Goal: Transaction & Acquisition: Purchase product/service

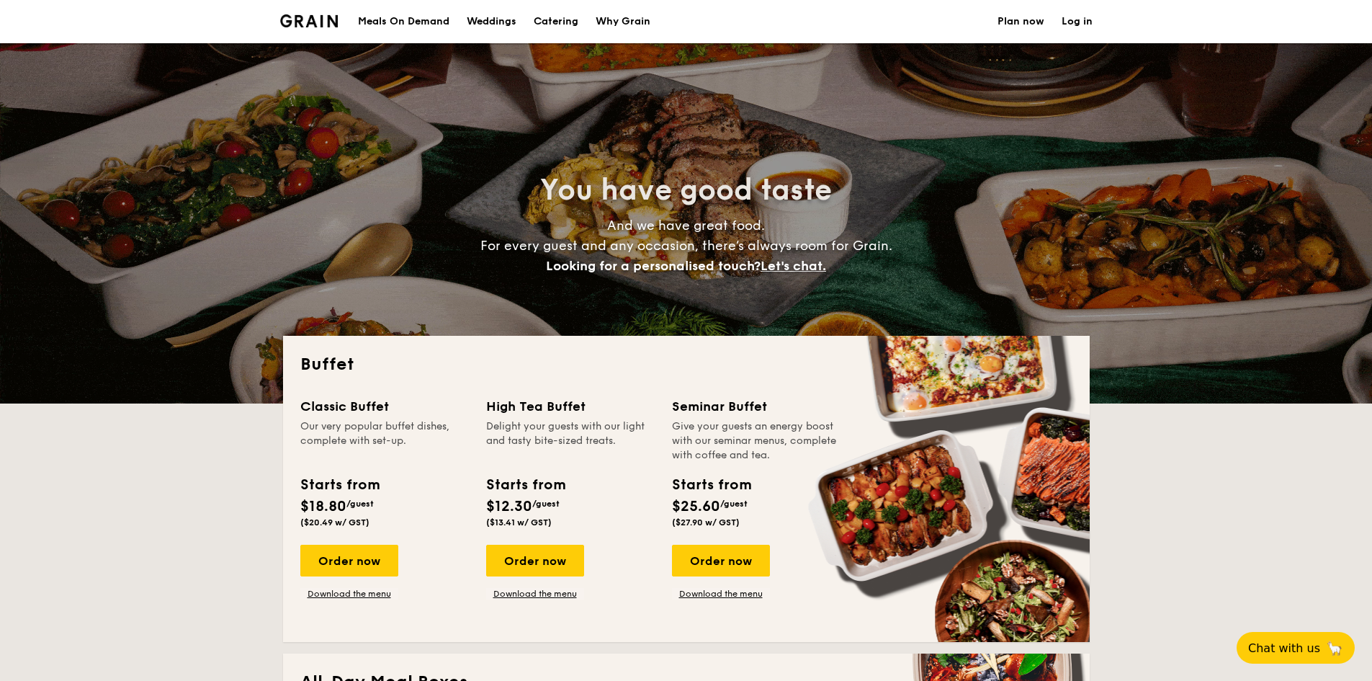
select select
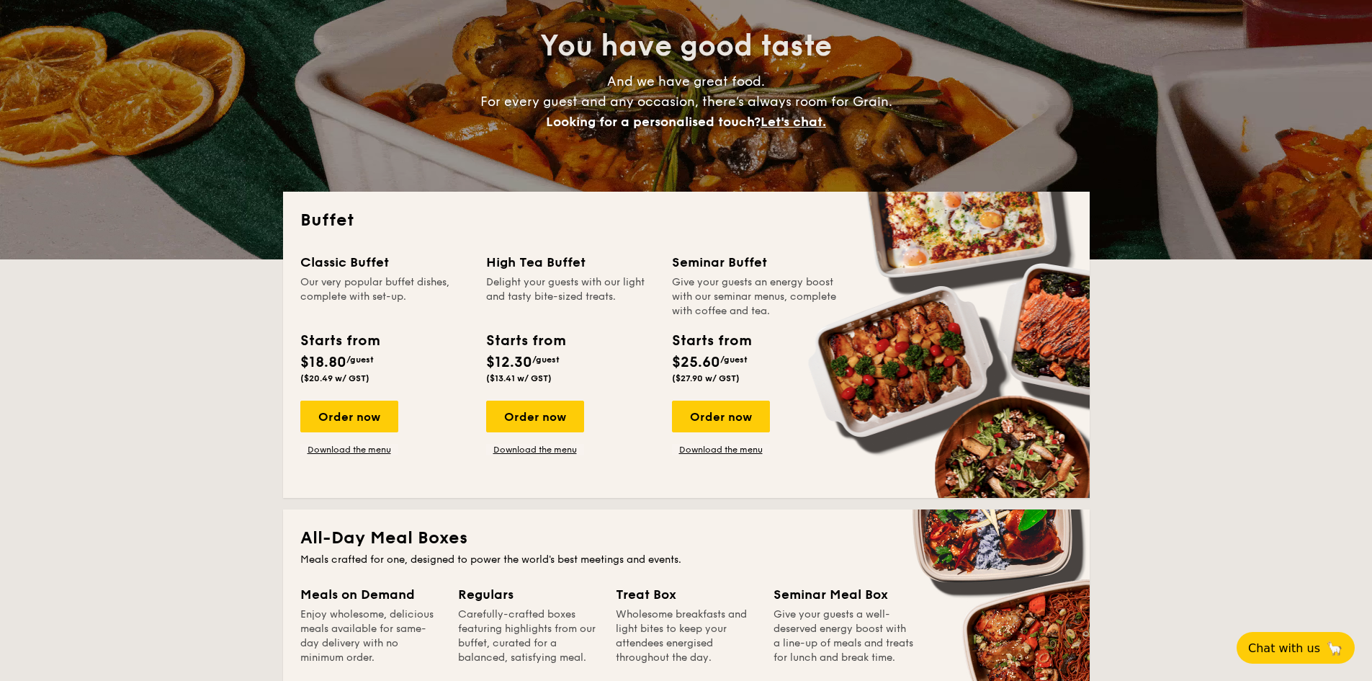
scroll to position [216, 0]
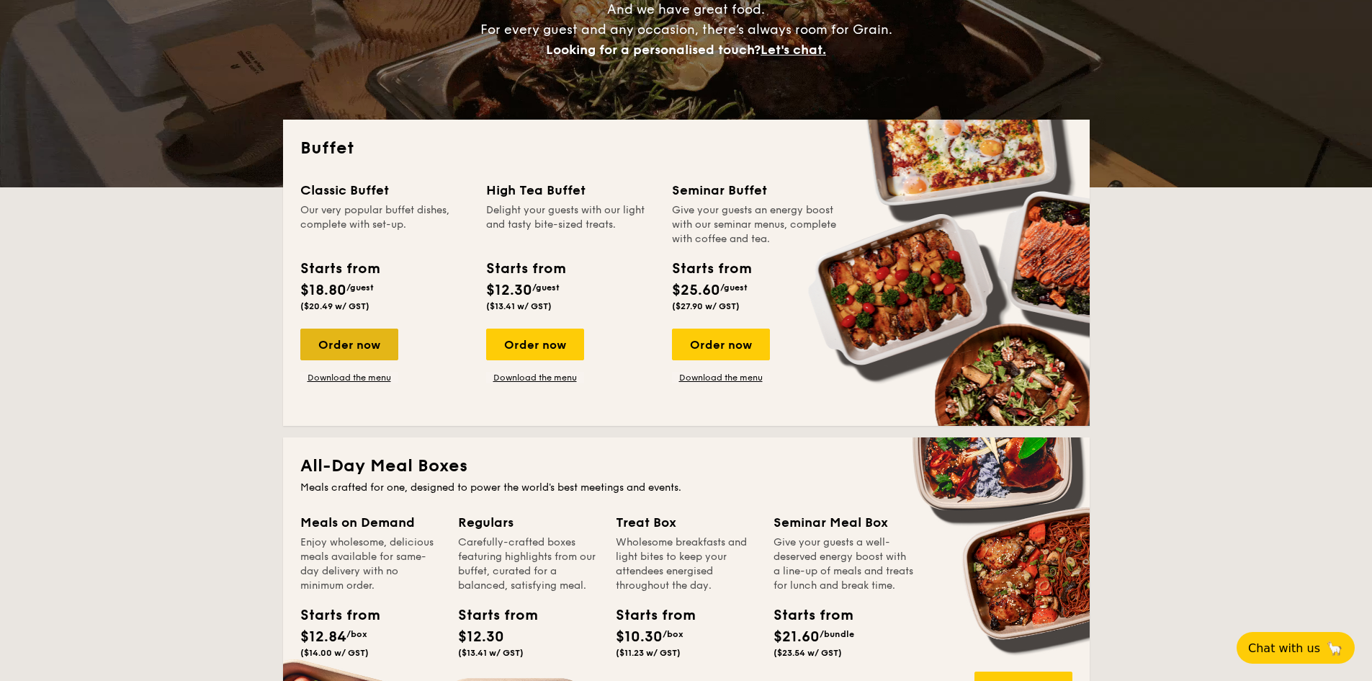
click at [366, 341] on div "Order now" at bounding box center [349, 344] width 98 height 32
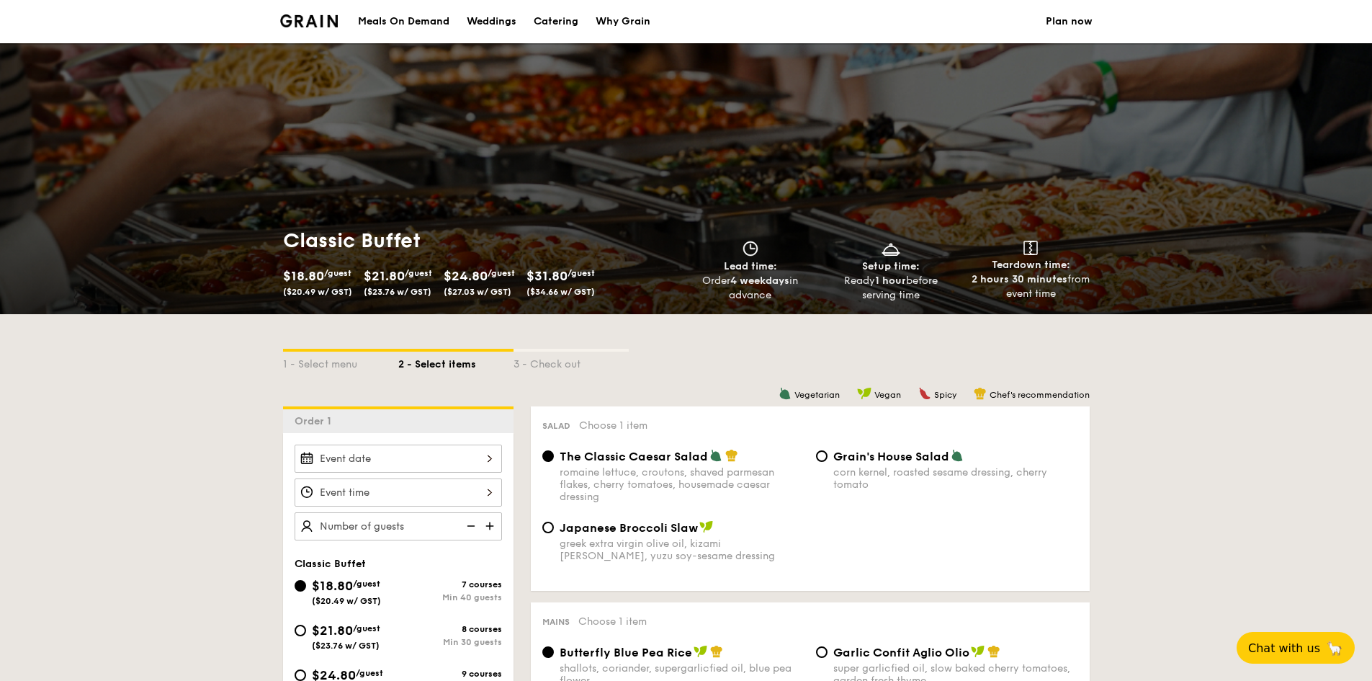
scroll to position [288, 0]
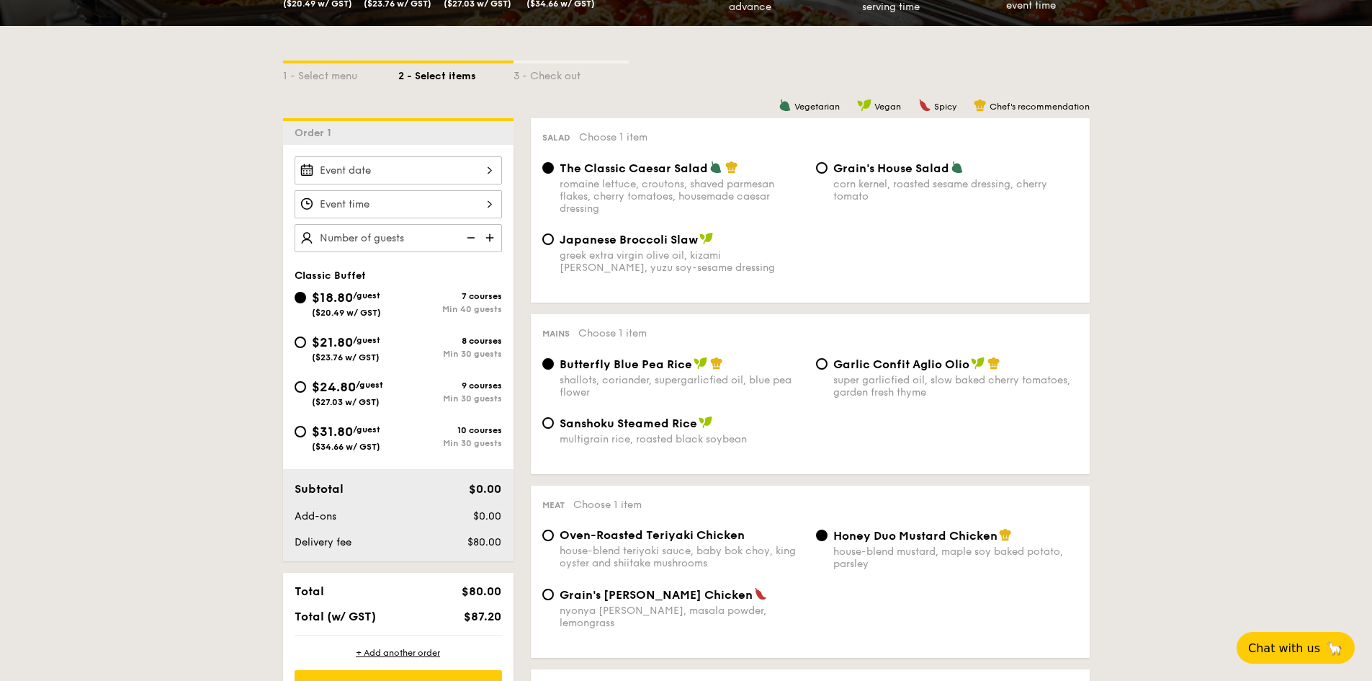
click at [441, 425] on div "$18.80 /guest ($20.49 w/ GST) 7 courses Min 40 guests $21.80 /guest ($23.76 w/ …" at bounding box center [398, 376] width 219 height 179
click at [441, 427] on div "10 courses" at bounding box center [450, 430] width 104 height 10
click at [306, 427] on input "$31.80 /guest ($34.66 w/ GST) 10 courses Min 30 guests" at bounding box center [301, 432] width 12 height 12
radio input "true"
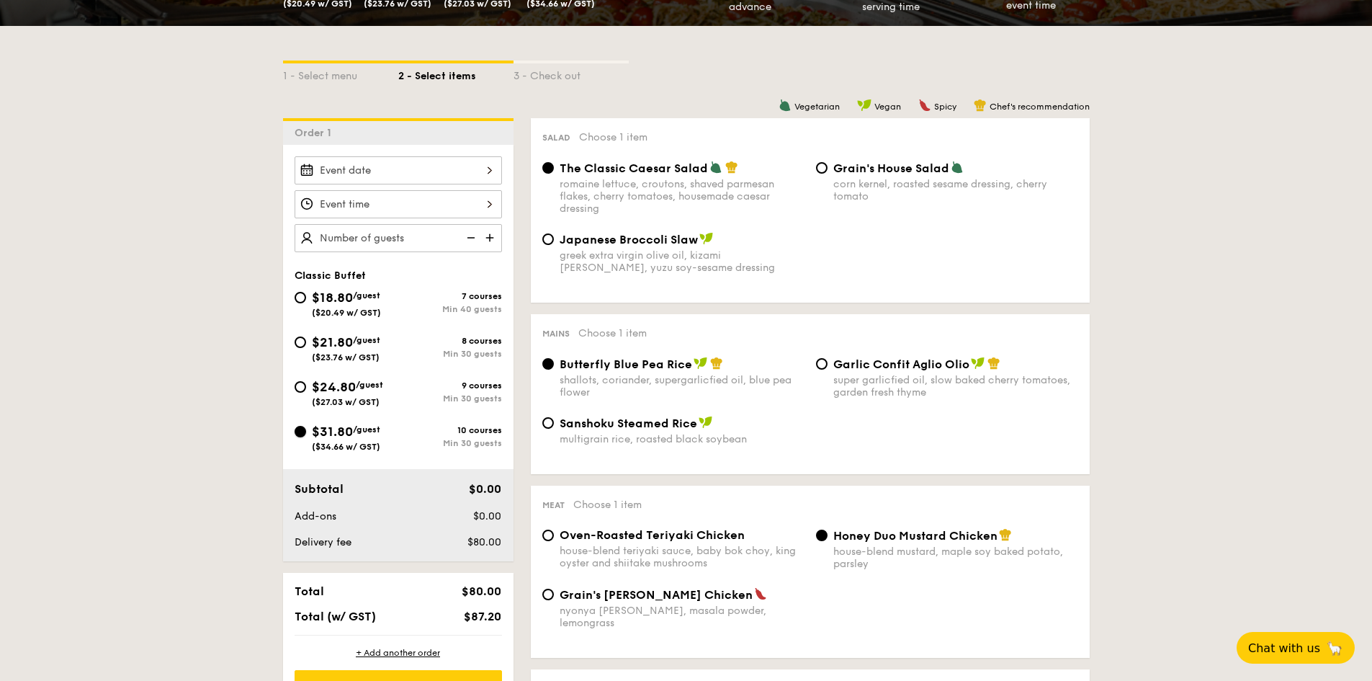
radio input "true"
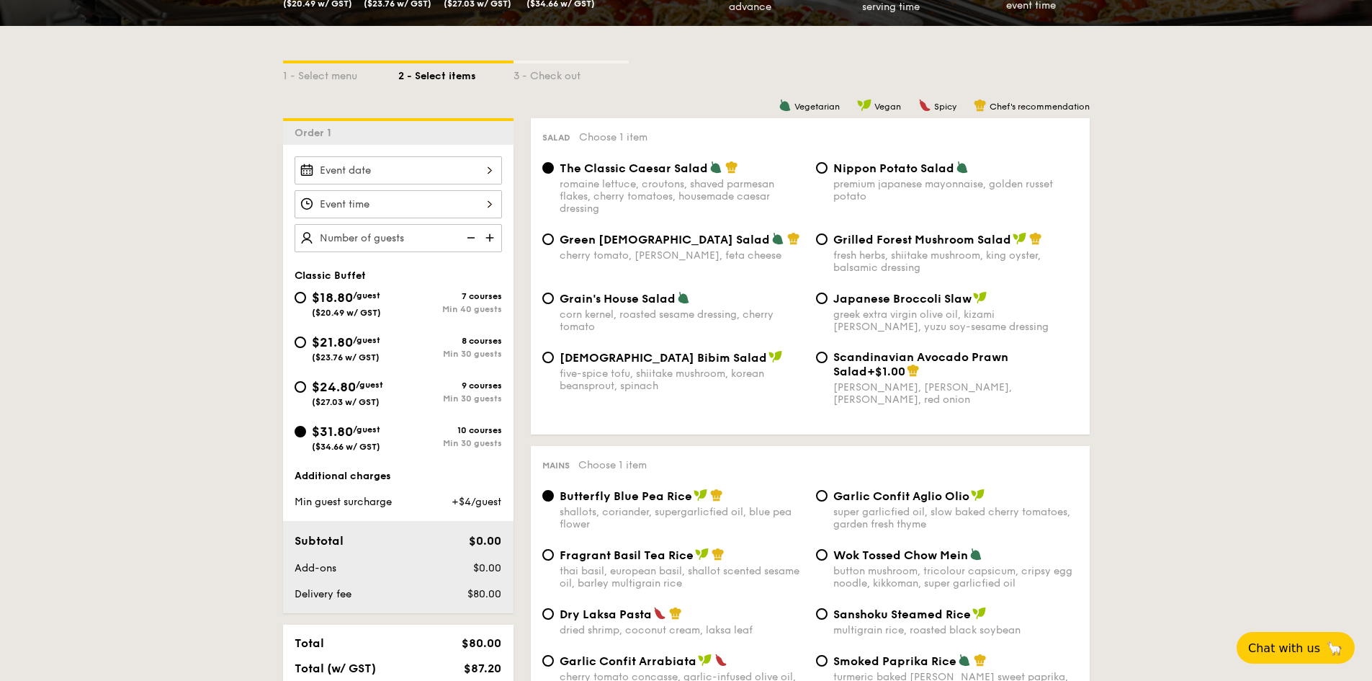
click at [686, 446] on div "Mains Choose 1 item Butterfly Blue Pea Rice shallots, coriander, supergarlicfie…" at bounding box center [810, 614] width 559 height 336
select select
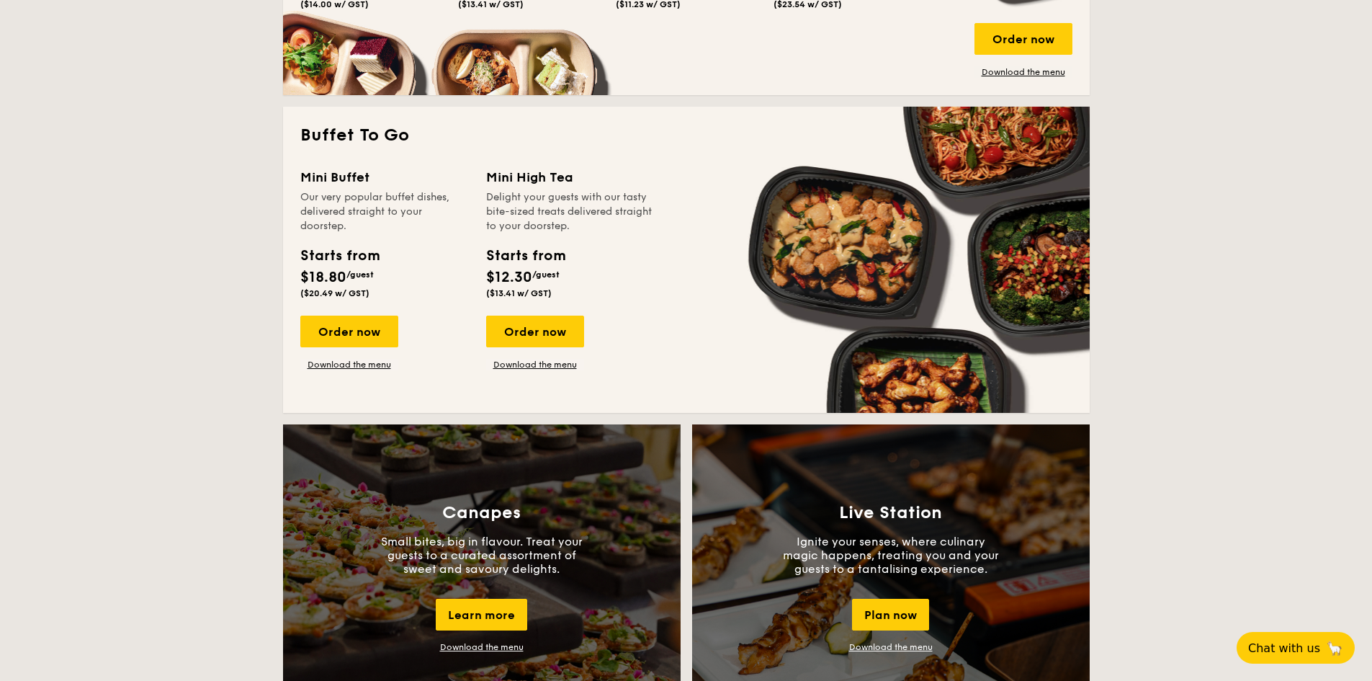
scroll to position [936, 0]
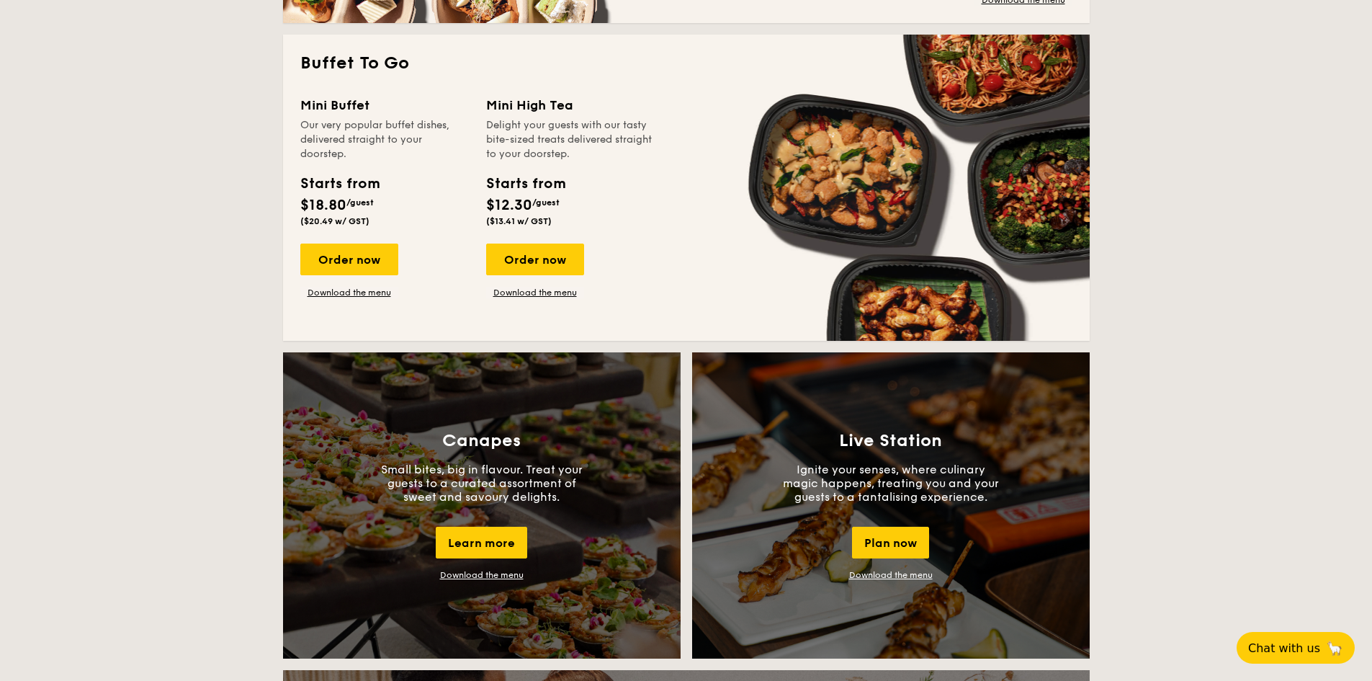
click at [371, 298] on div "Mini Buffet Our very popular buffet dishes, delivered straight to your doorstep…" at bounding box center [686, 209] width 772 height 228
click at [369, 293] on link "Download the menu" at bounding box center [349, 293] width 98 height 12
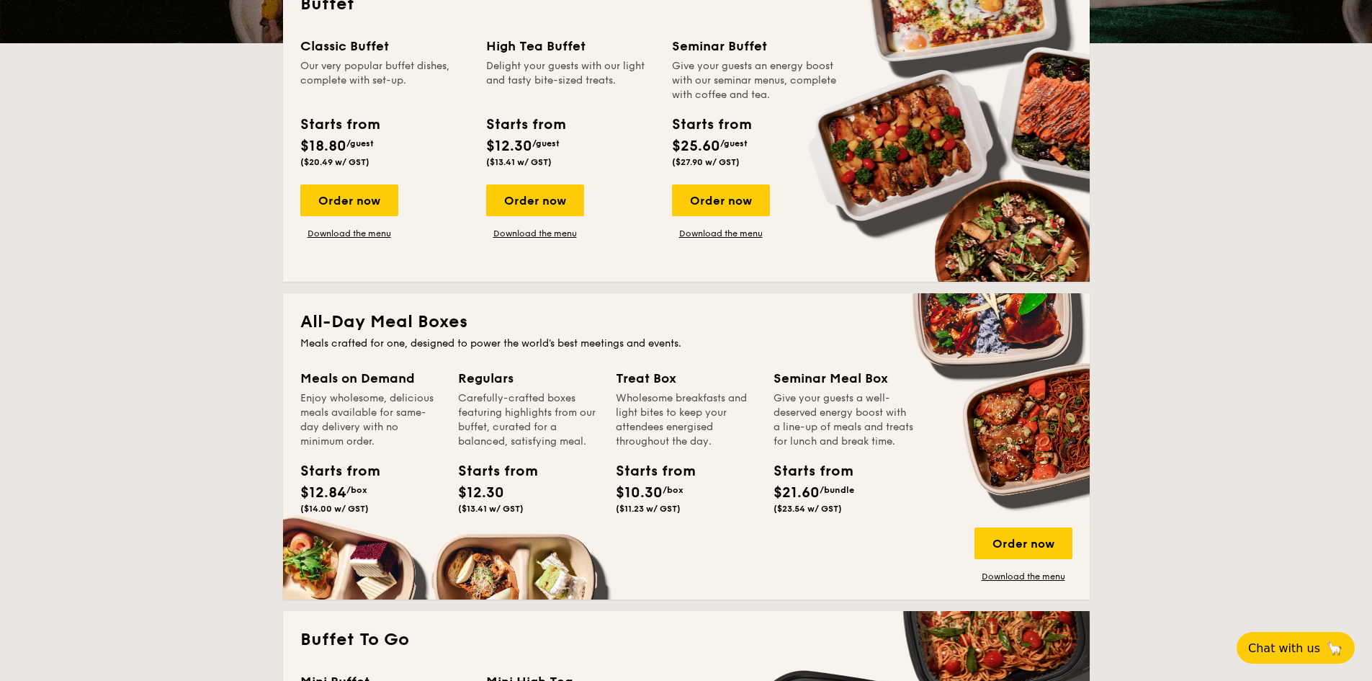
scroll to position [144, 0]
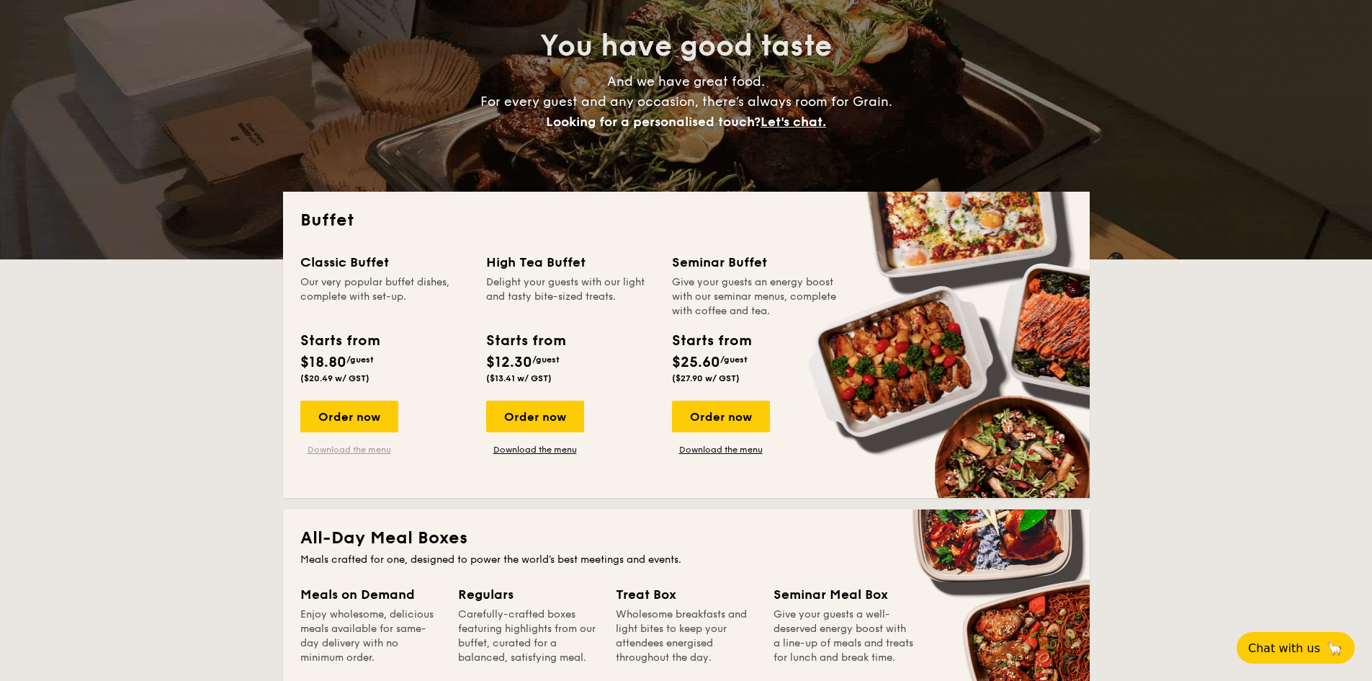
click at [377, 451] on link "Download the menu" at bounding box center [349, 450] width 98 height 12
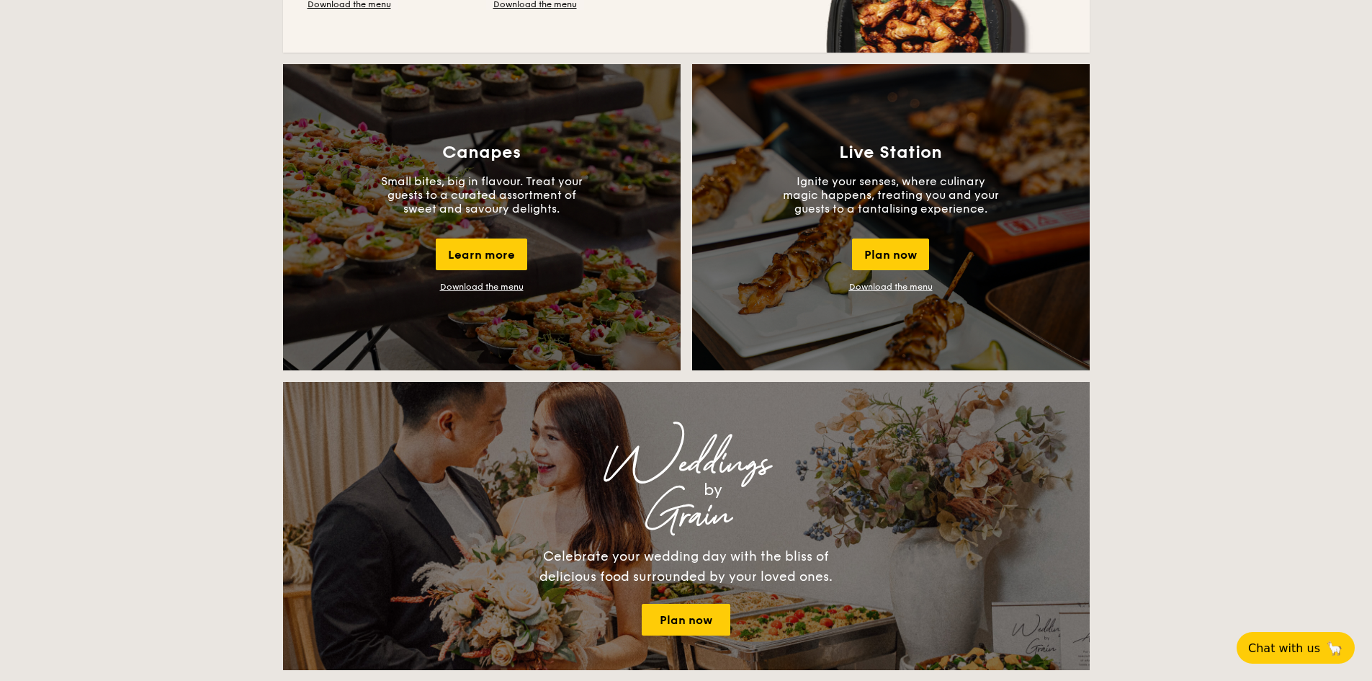
scroll to position [864, 0]
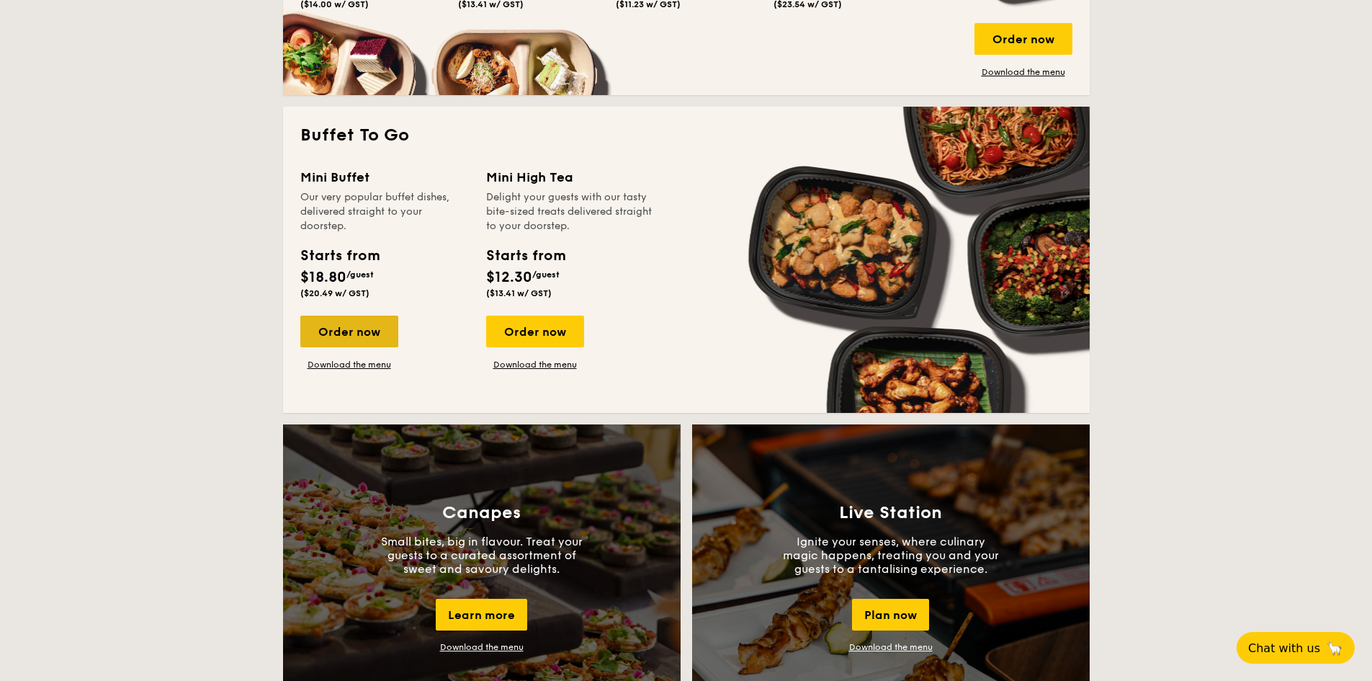
click at [348, 315] on div "Order now" at bounding box center [349, 331] width 98 height 32
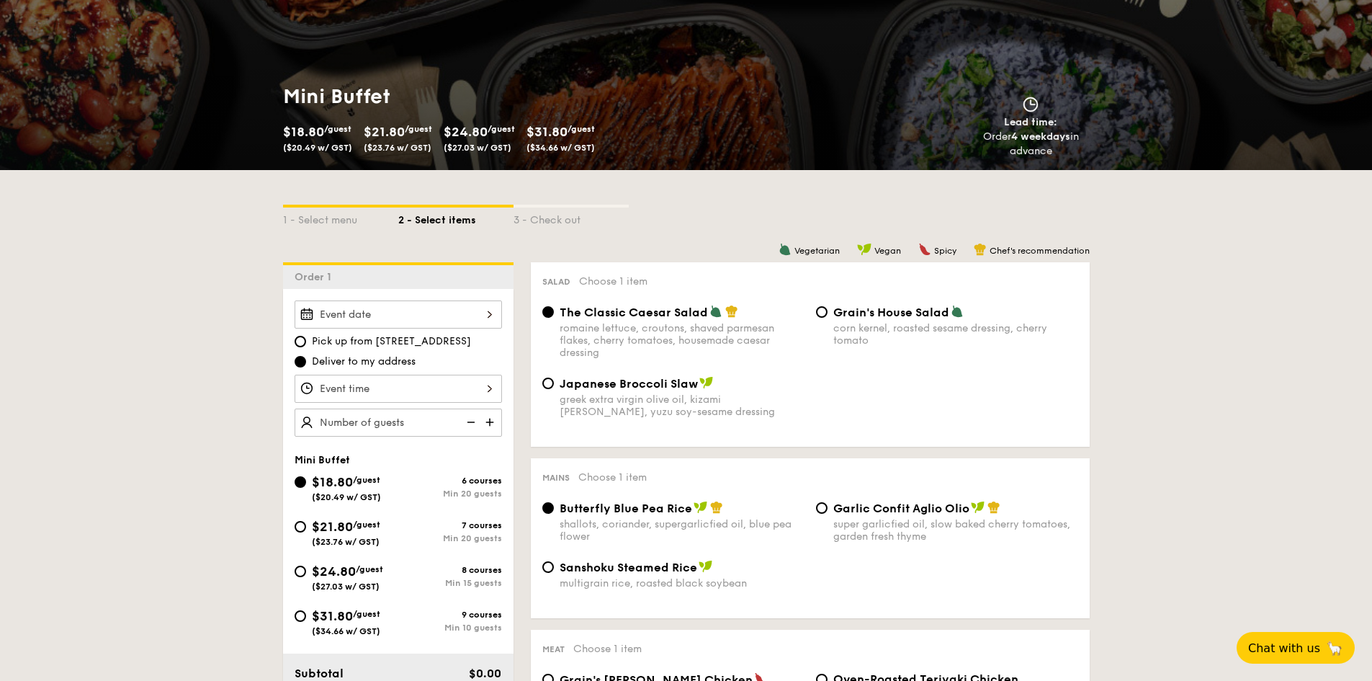
scroll to position [288, 0]
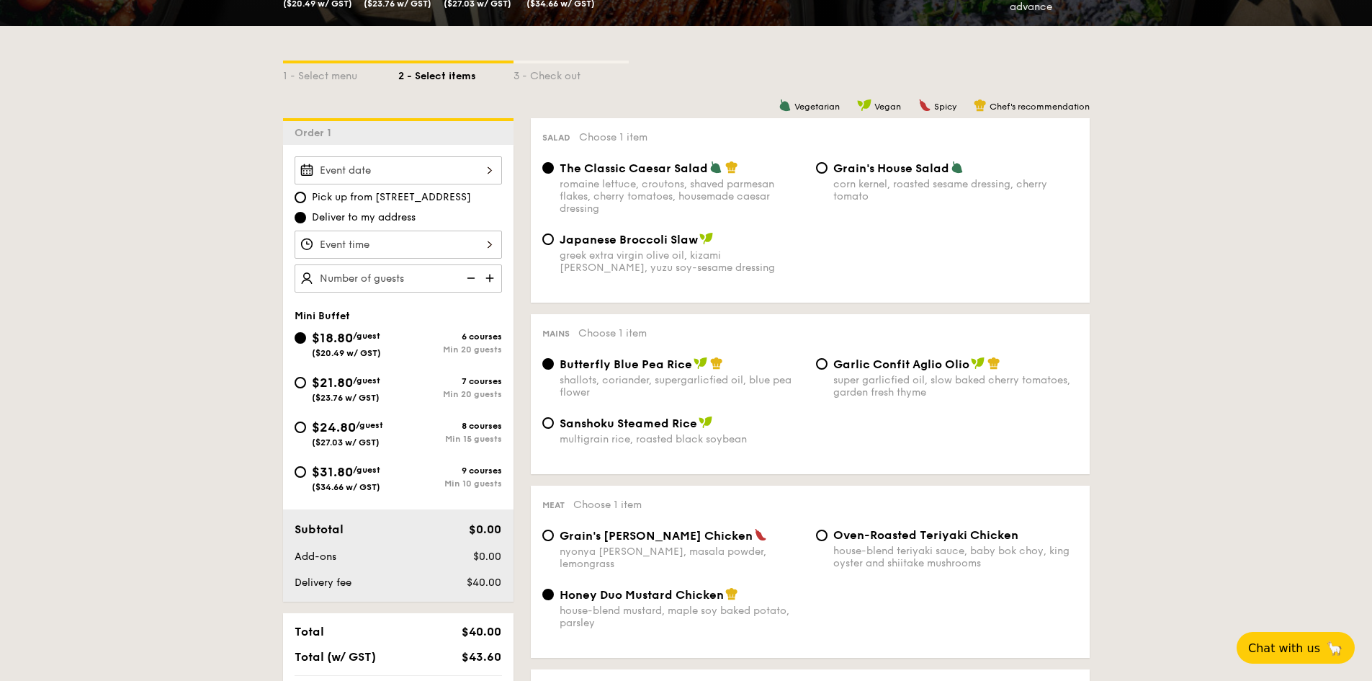
click at [374, 486] on span "($34.66 w/ GST)" at bounding box center [346, 487] width 68 height 10
click at [306, 478] on input "$31.80 /guest ($34.66 w/ GST) 9 courses Min 10 guests" at bounding box center [301, 472] width 12 height 12
radio input "true"
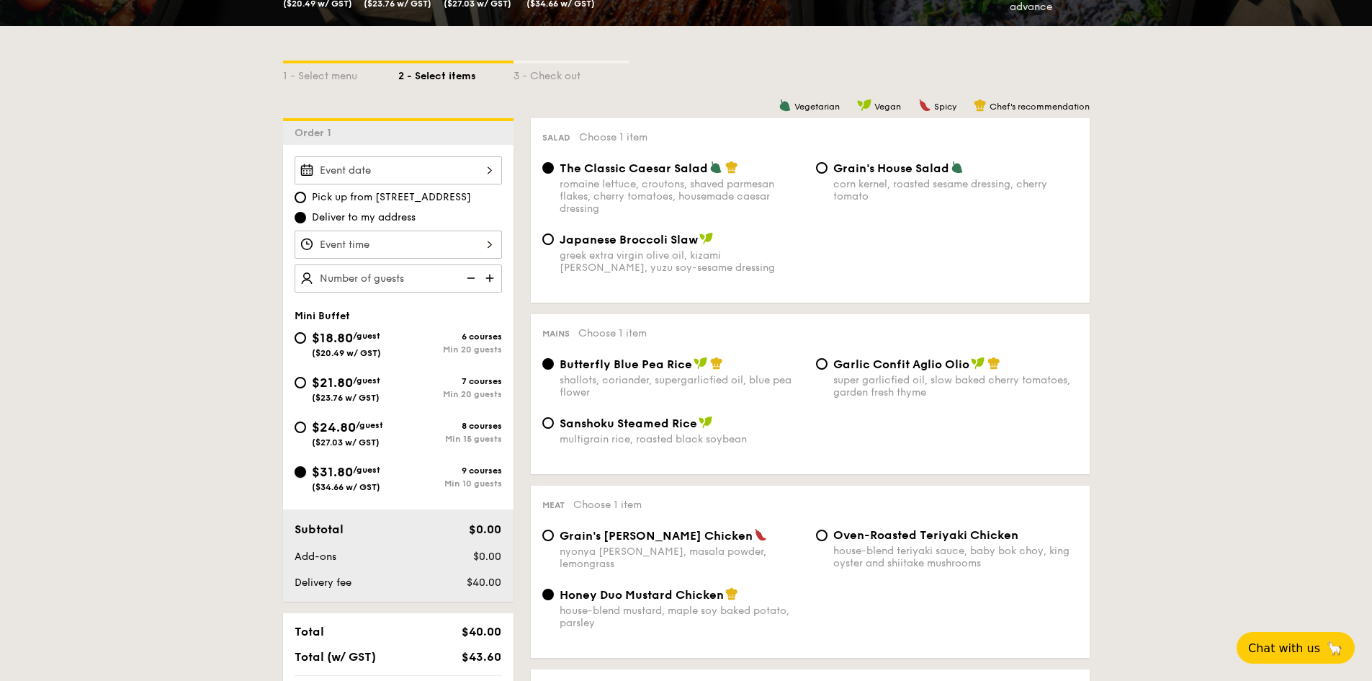
radio input "false"
radio input "true"
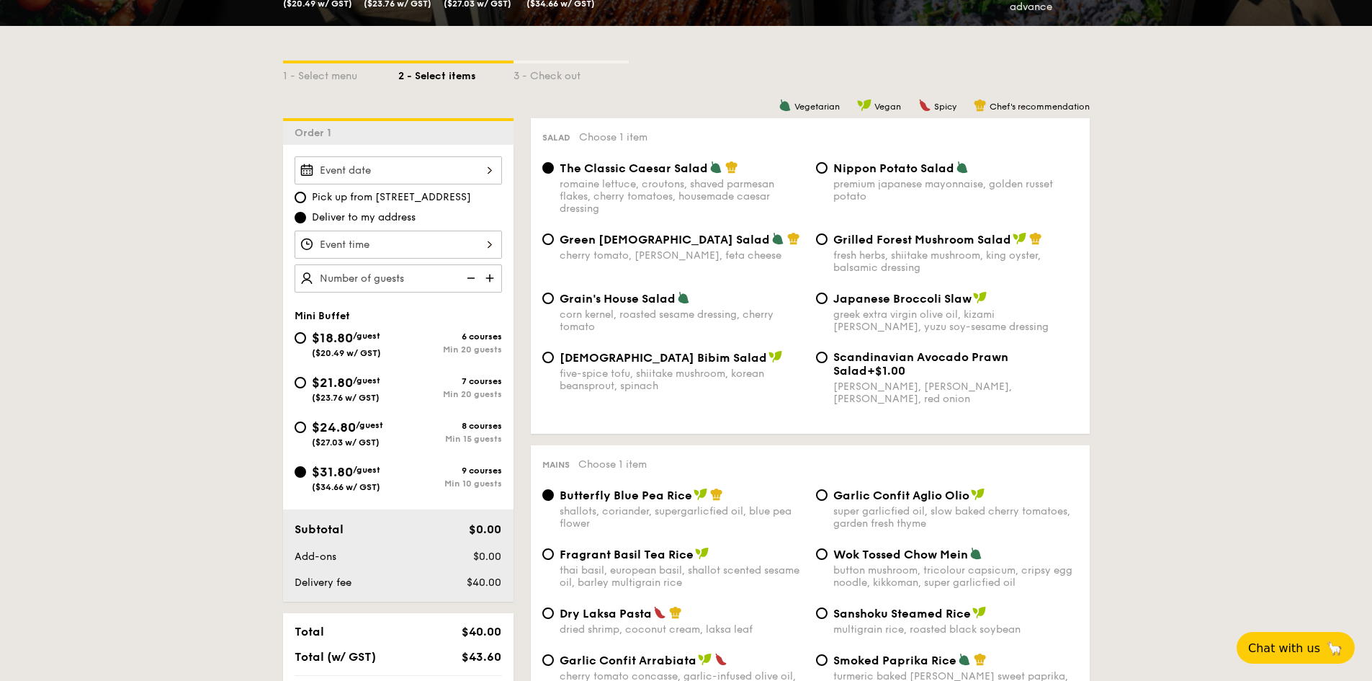
click at [867, 364] on span "+$1.00" at bounding box center [886, 371] width 38 height 14
click at [828, 363] on input "Scandinavian Avocado Prawn Salad +$1.00 virgin [PERSON_NAME] dressing, dijon mu…" at bounding box center [822, 358] width 12 height 12
radio input "true"
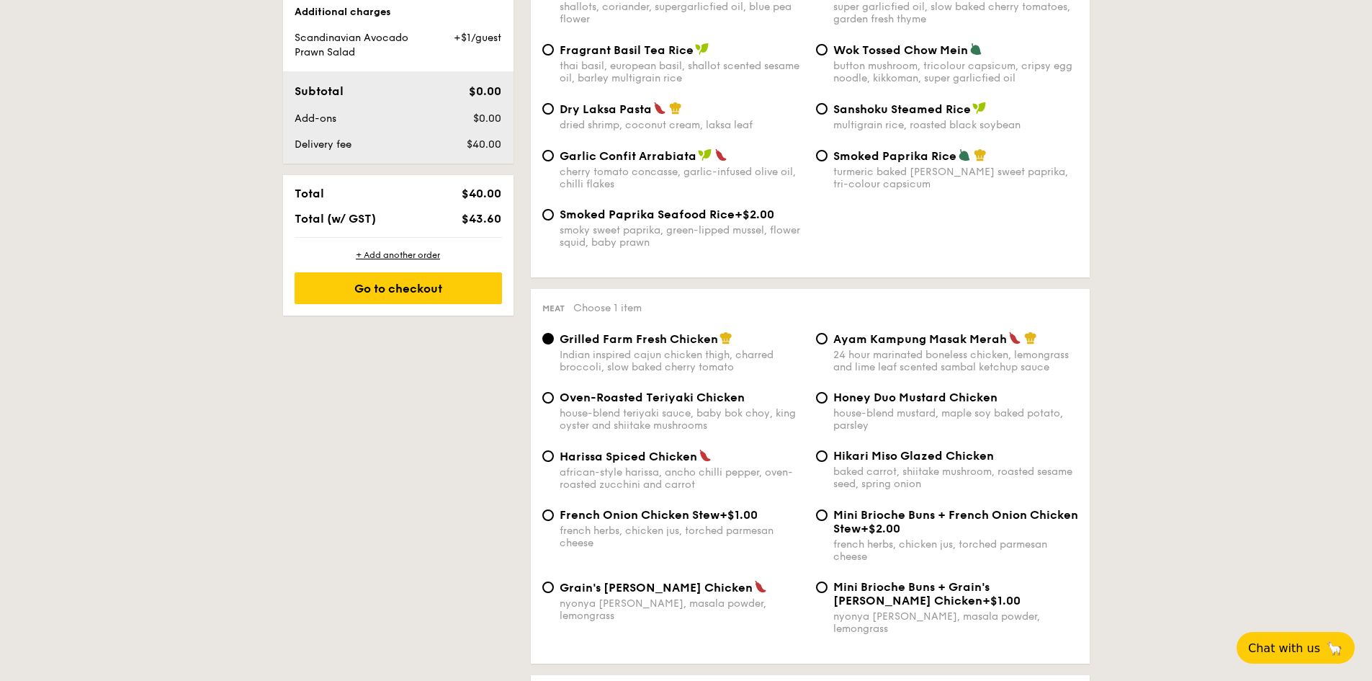
scroll to position [936, 0]
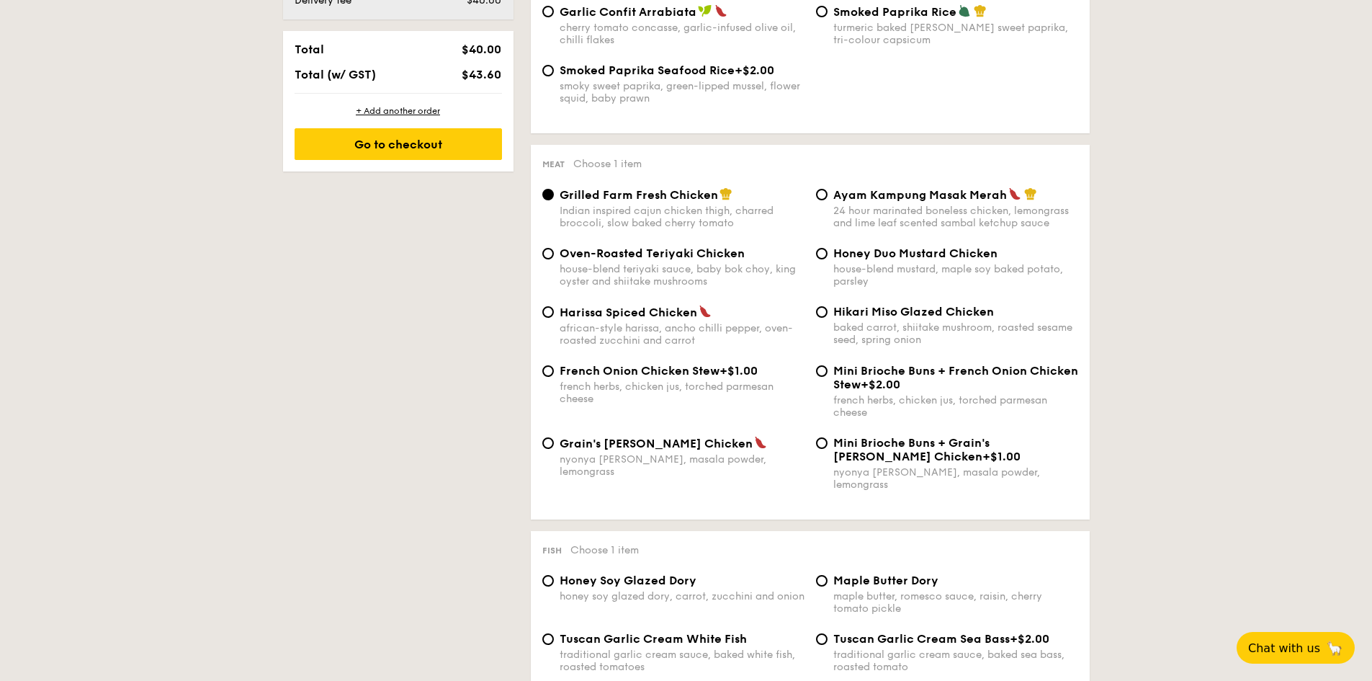
click at [843, 215] on div "24 hour marinated boneless chicken, lemongrass and lime leaf scented sambal ket…" at bounding box center [955, 217] width 245 height 24
click at [828, 200] on input "Ayam Kampung Masak Merah 24 hour marinated boneless chicken, lemongrass and lim…" at bounding box center [822, 195] width 12 height 12
radio input "true"
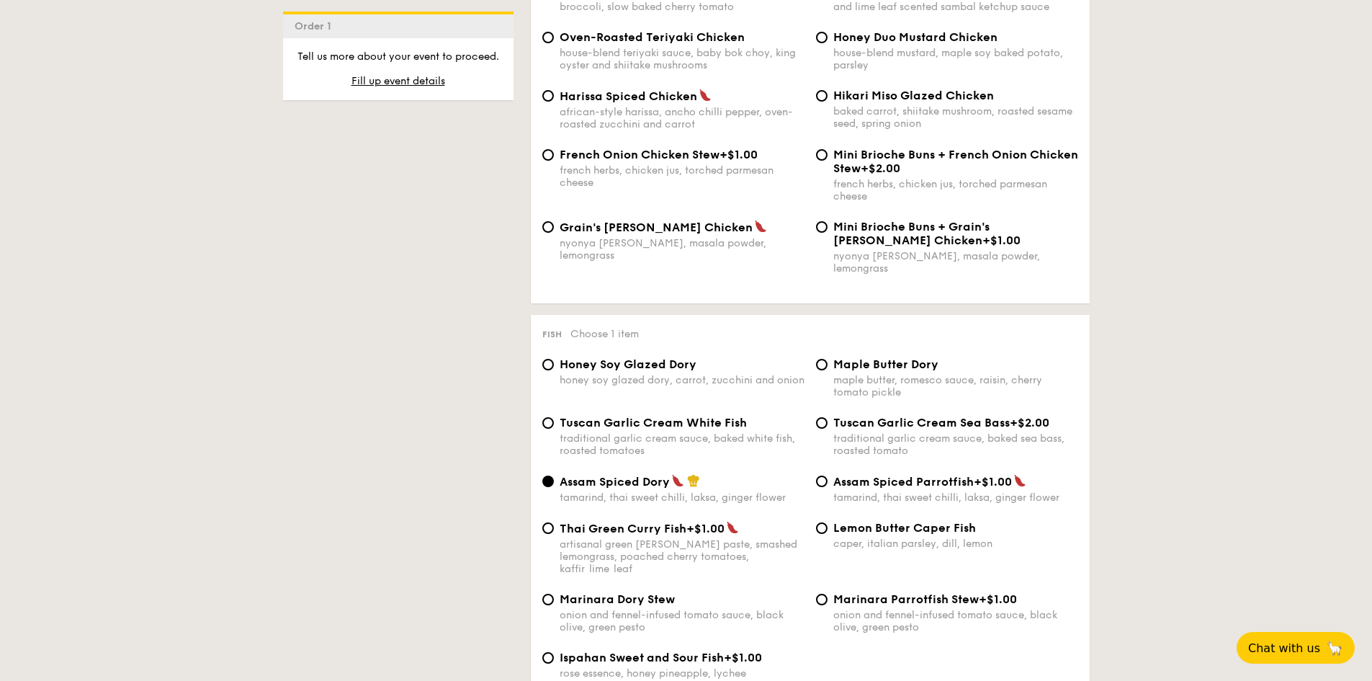
scroll to position [1369, 0]
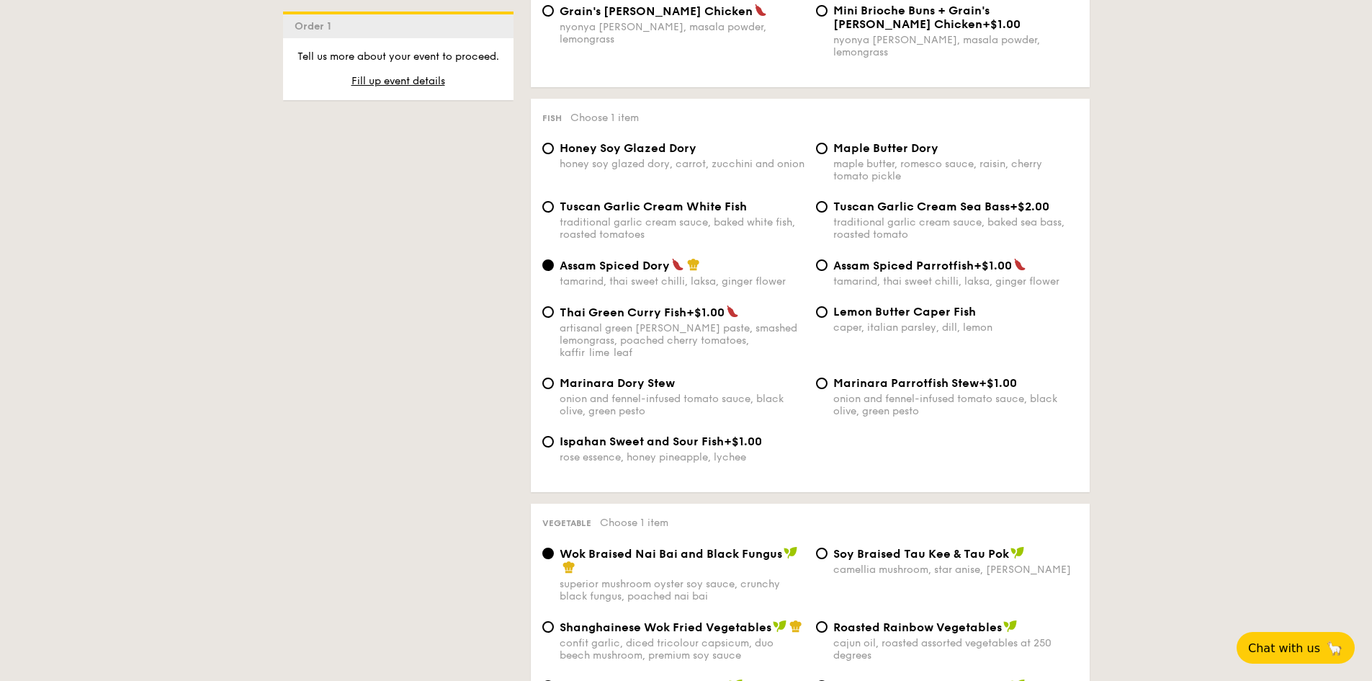
click at [669, 200] on span "Tuscan Garlic Cream White Fish" at bounding box center [653, 207] width 187 height 14
click at [554, 201] on input "Tuscan Garlic Cream White Fish traditional garlic cream sauce, baked white fish…" at bounding box center [548, 207] width 12 height 12
radio input "true"
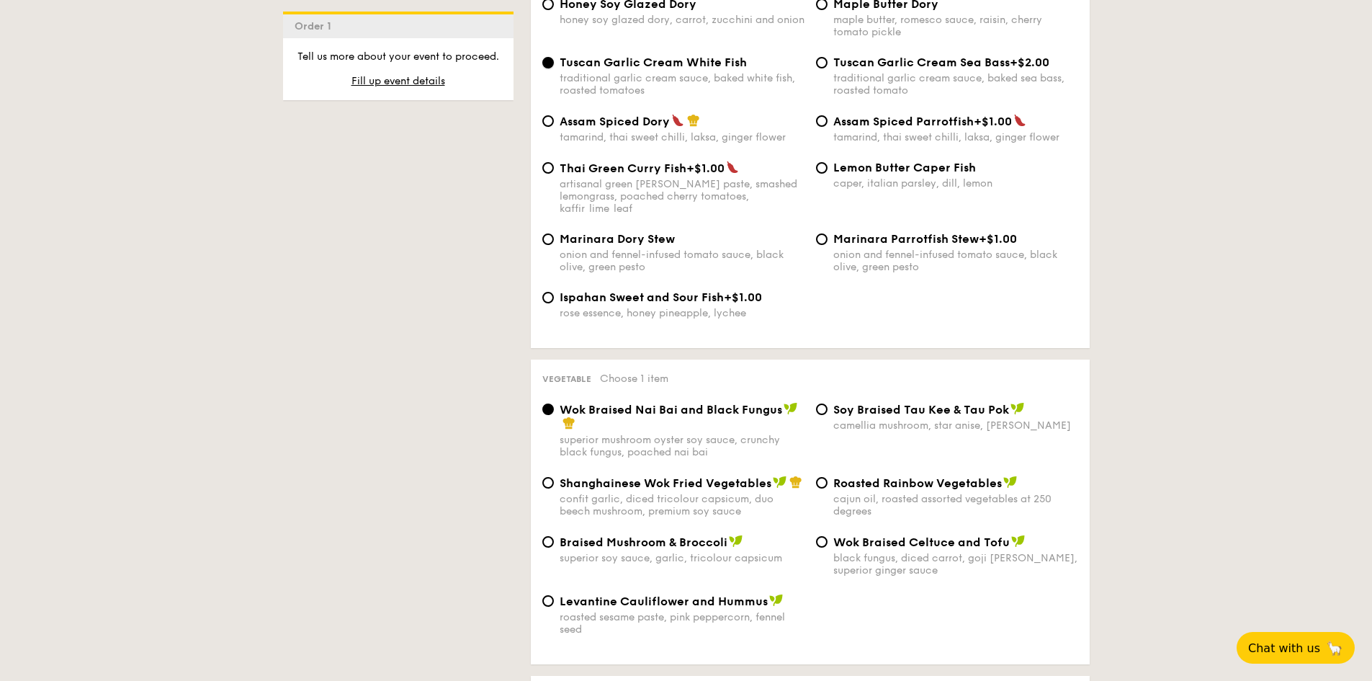
scroll to position [1585, 0]
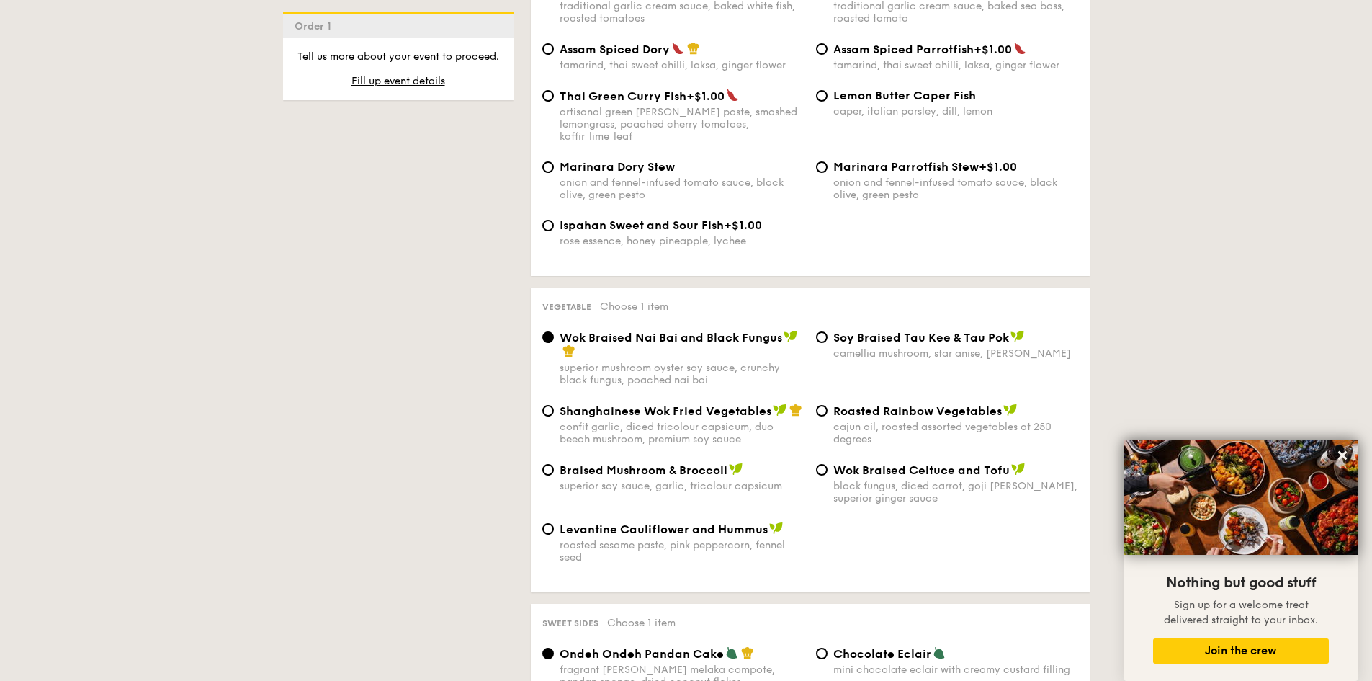
click at [721, 522] on span "Levantine Cauliflower and Hummus" at bounding box center [664, 529] width 208 height 14
click at [554, 523] on input "Levantine Cauliflower and Hummus roasted sesame paste, pink peppercorn, fennel …" at bounding box center [548, 529] width 12 height 12
radio input "true"
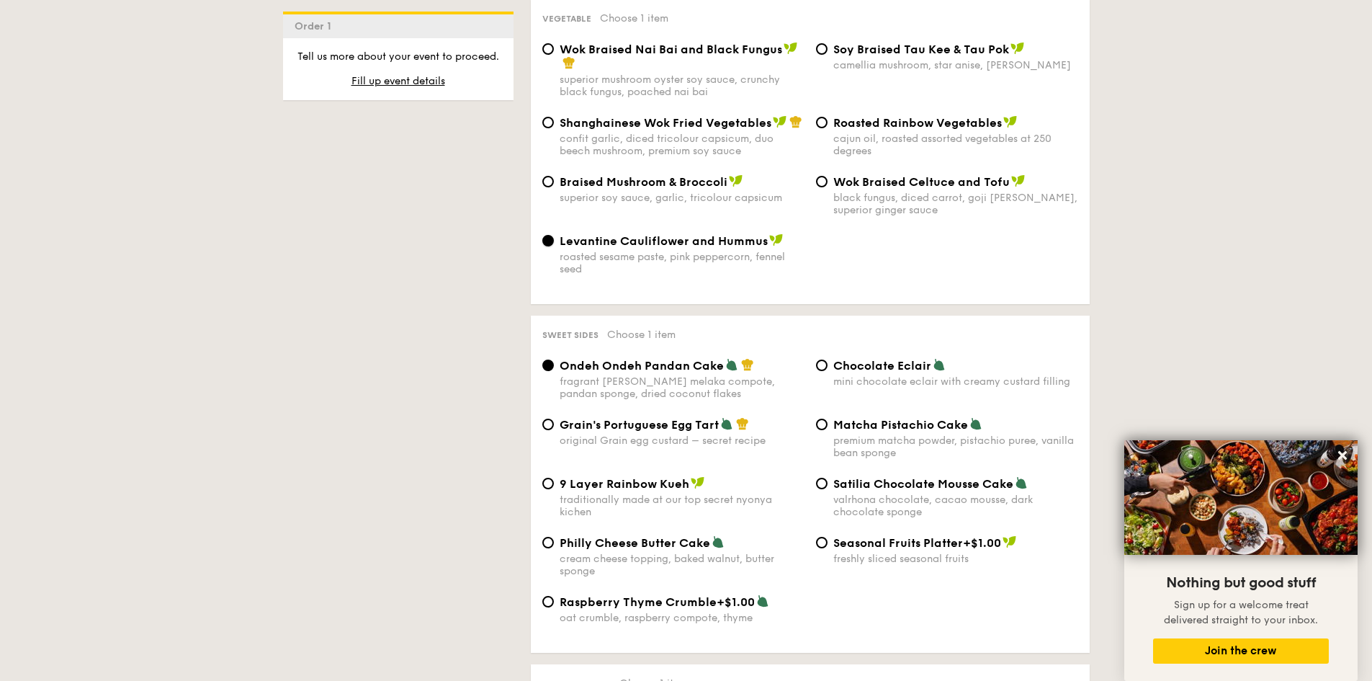
scroll to position [2089, 0]
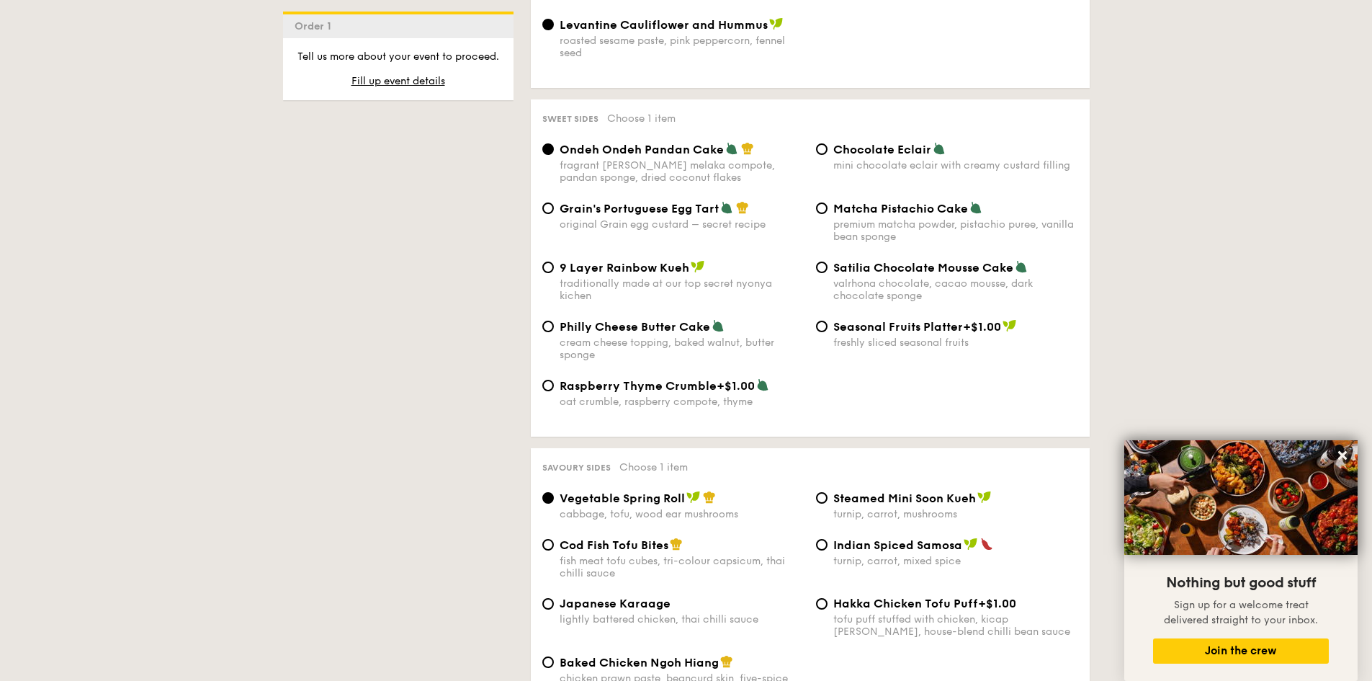
click at [874, 159] on div "mini chocolate eclair with creamy custard filling" at bounding box center [955, 165] width 245 height 12
click at [828, 143] on input "Chocolate Eclair mini chocolate eclair with creamy custard filling" at bounding box center [822, 149] width 12 height 12
radio input "true"
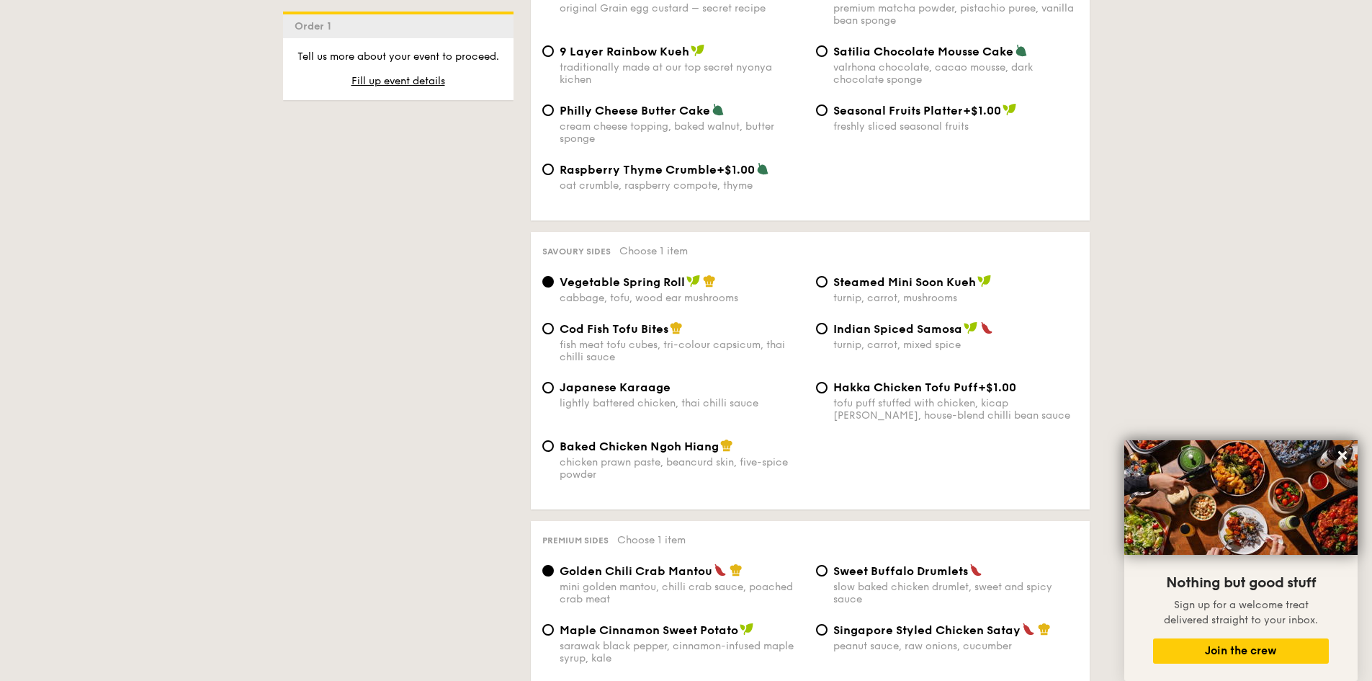
scroll to position [2377, 0]
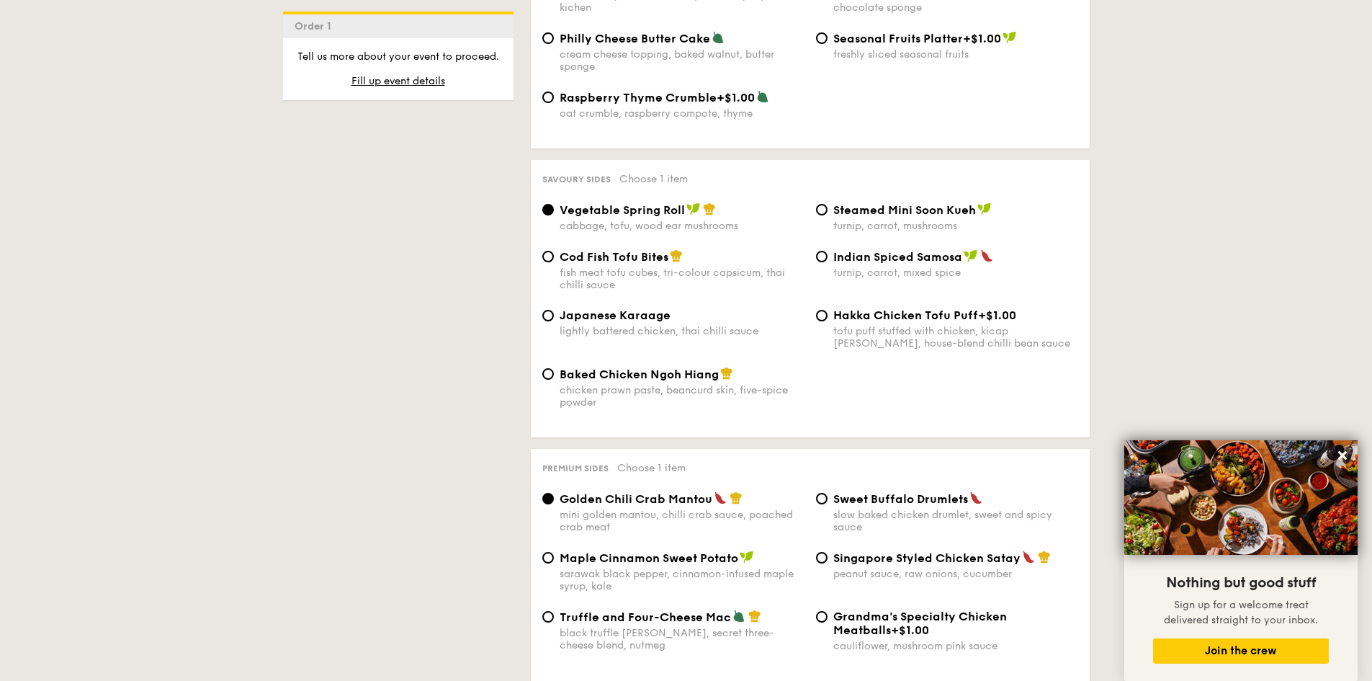
click at [915, 202] on div "Steamed Mini Soon Kueh turnip, carrot, mushrooms" at bounding box center [955, 217] width 245 height 30
click at [828, 204] on input "Steamed Mini Soon Kueh turnip, carrot, mushrooms" at bounding box center [822, 210] width 12 height 12
radio input "true"
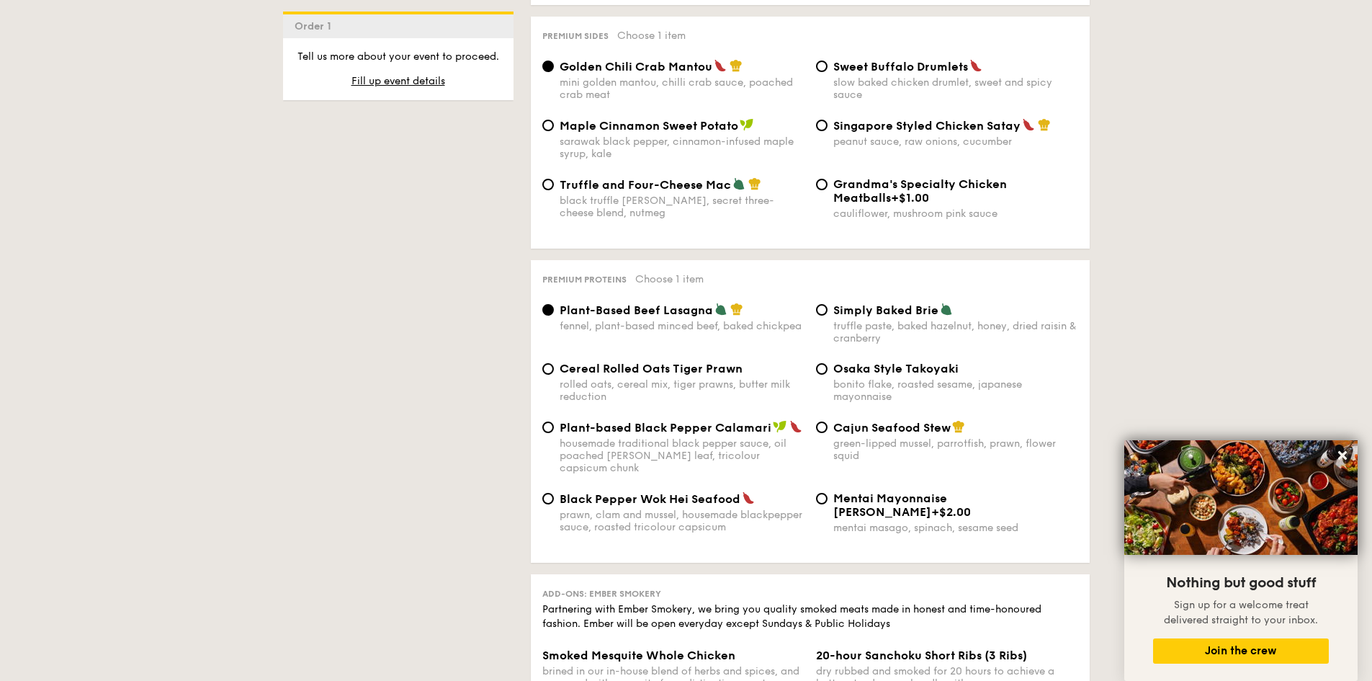
scroll to position [2881, 0]
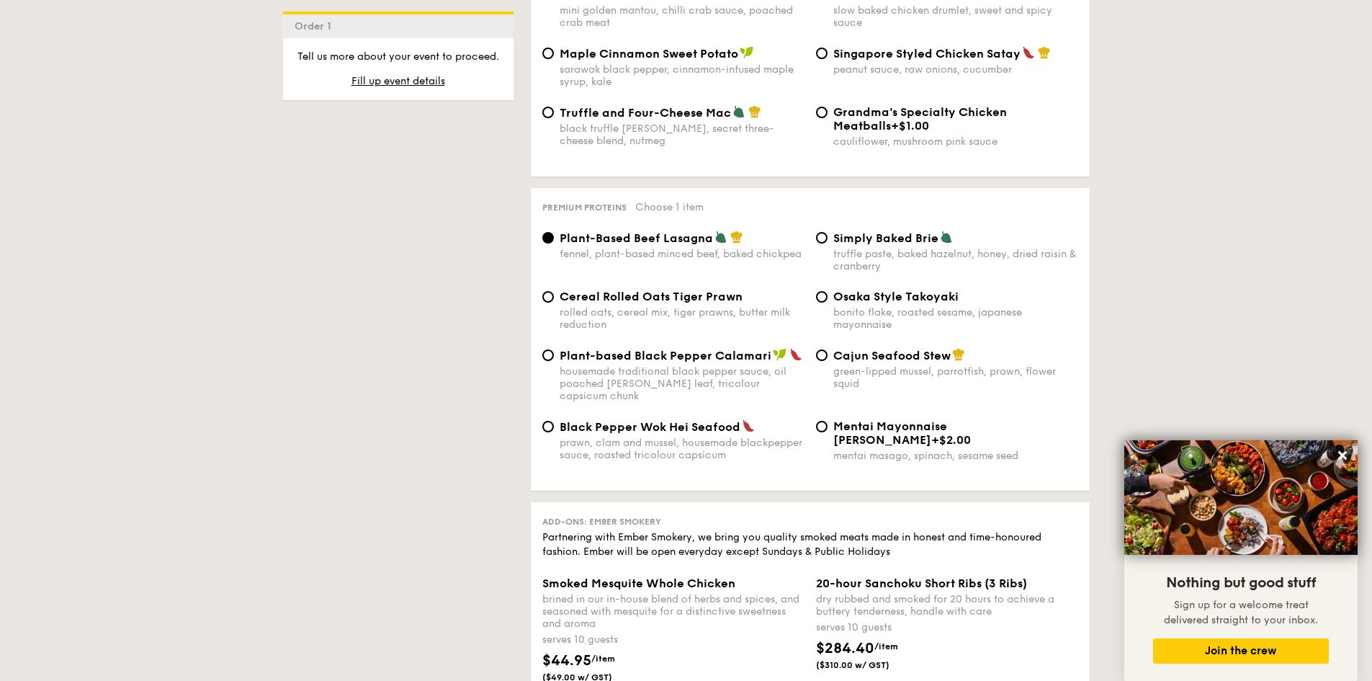
click at [708, 305] on div "Cereal Rolled Oats Tiger Prawn rolled oats, cereal mix, tiger prawns, butter mi…" at bounding box center [810, 319] width 547 height 58
click at [708, 306] on div "rolled oats, cereal mix, tiger prawns, butter milk reduction" at bounding box center [682, 318] width 245 height 24
click at [554, 303] on input "Cereal Rolled Oats Tiger Prawn rolled oats, cereal mix, tiger prawns, butter mi…" at bounding box center [548, 297] width 12 height 12
radio input "true"
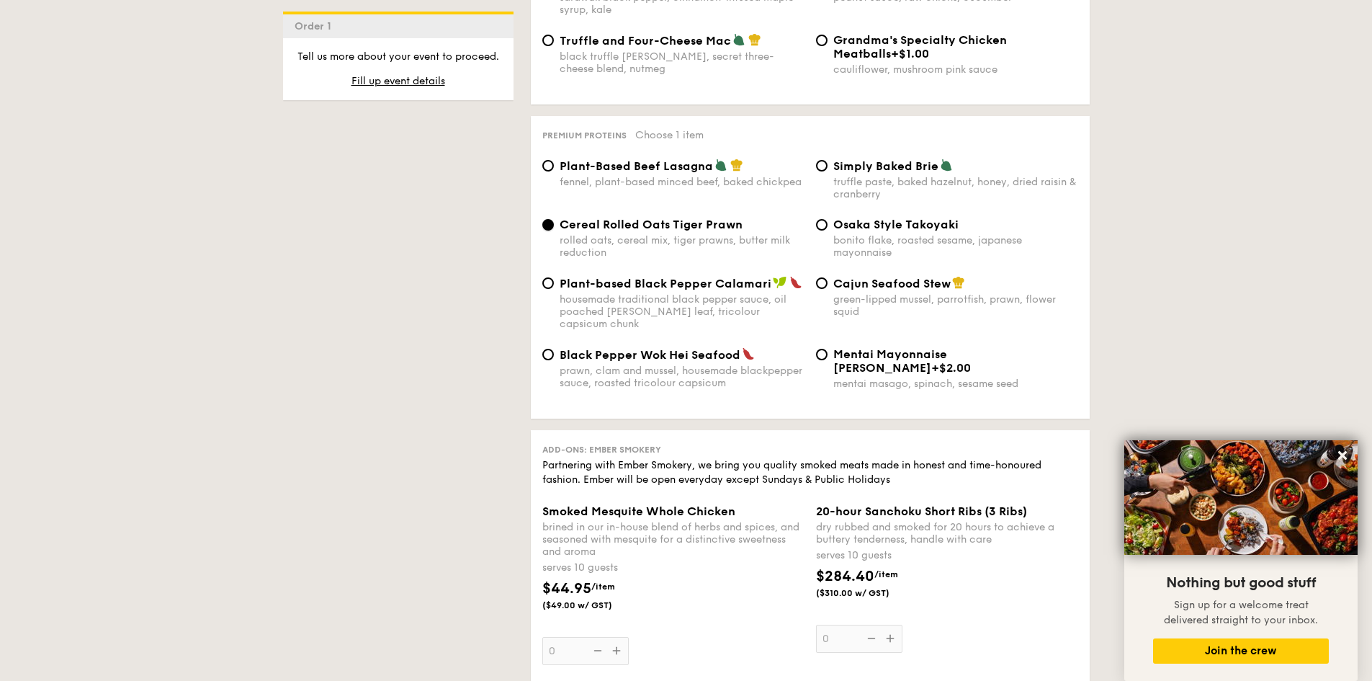
scroll to position [3097, 0]
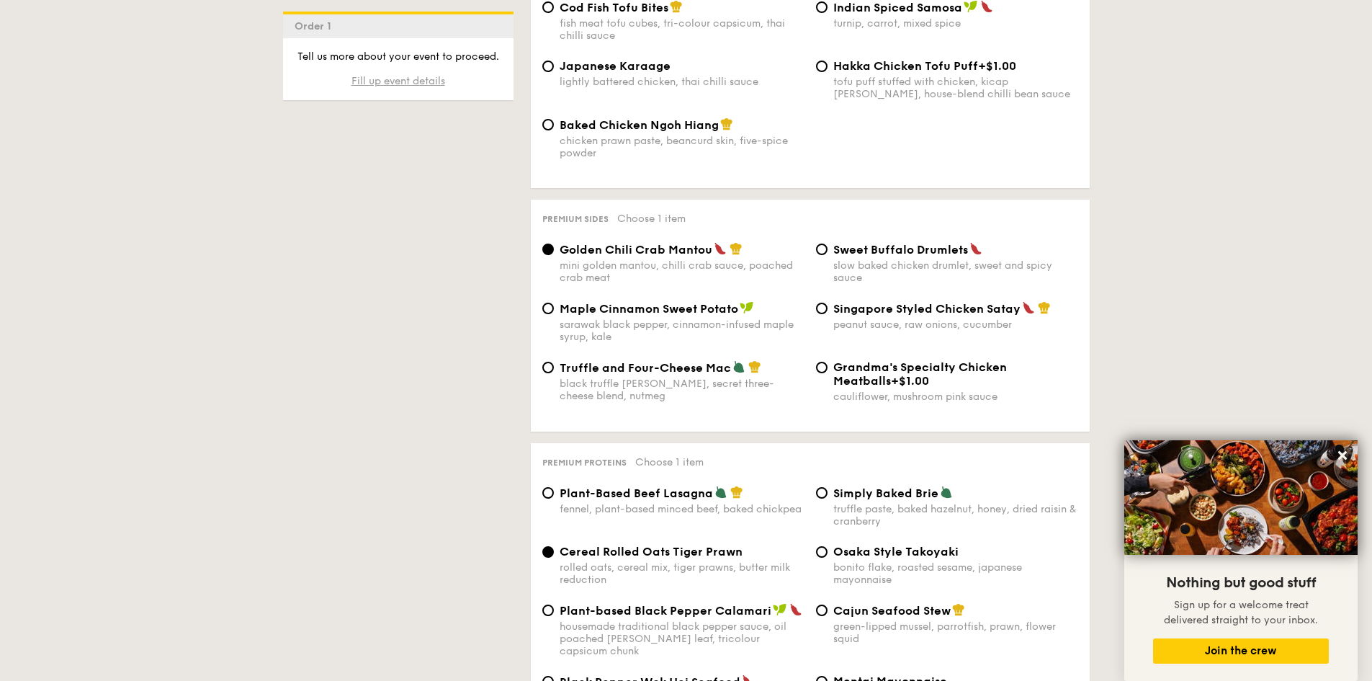
click at [395, 81] on span "Fill up event details" at bounding box center [399, 81] width 94 height 12
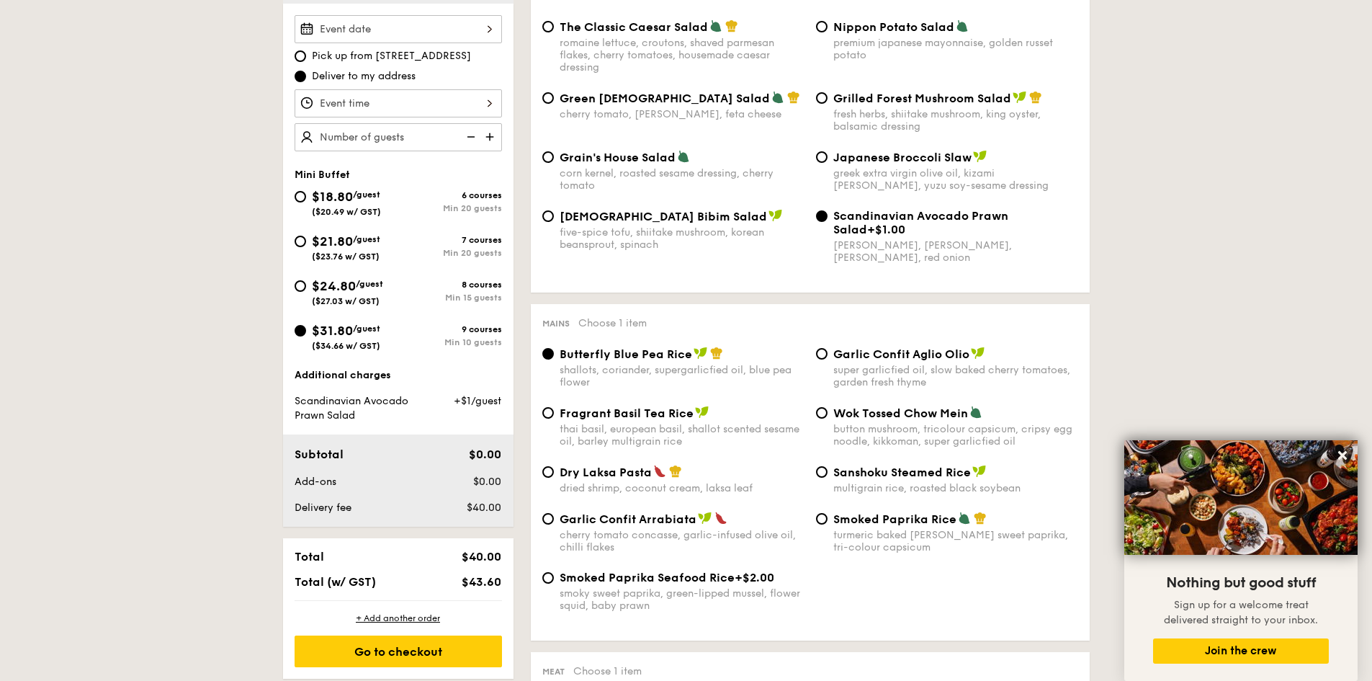
scroll to position [385, 0]
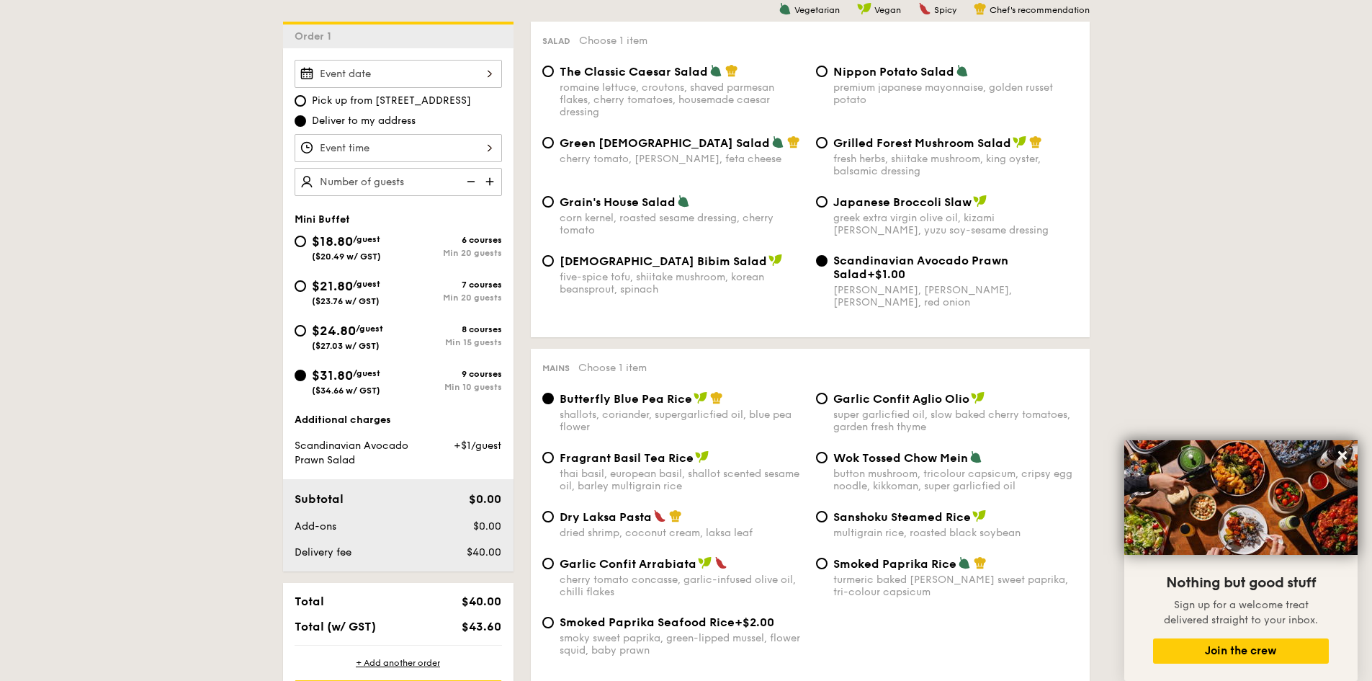
click at [452, 66] on div at bounding box center [398, 74] width 207 height 28
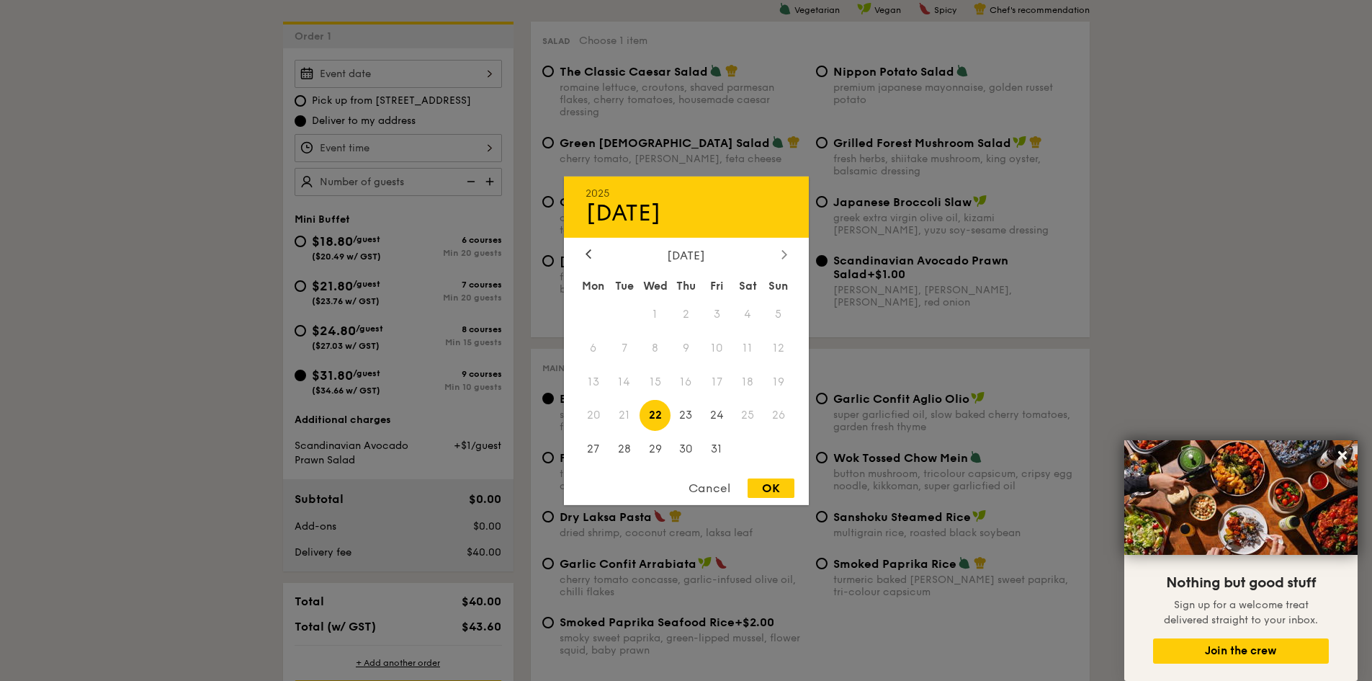
click at [784, 255] on icon at bounding box center [785, 253] width 6 height 9
click at [753, 455] on span "29" at bounding box center [748, 449] width 31 height 31
click at [770, 478] on div "OK" at bounding box center [771, 487] width 47 height 19
type input "[DATE]"
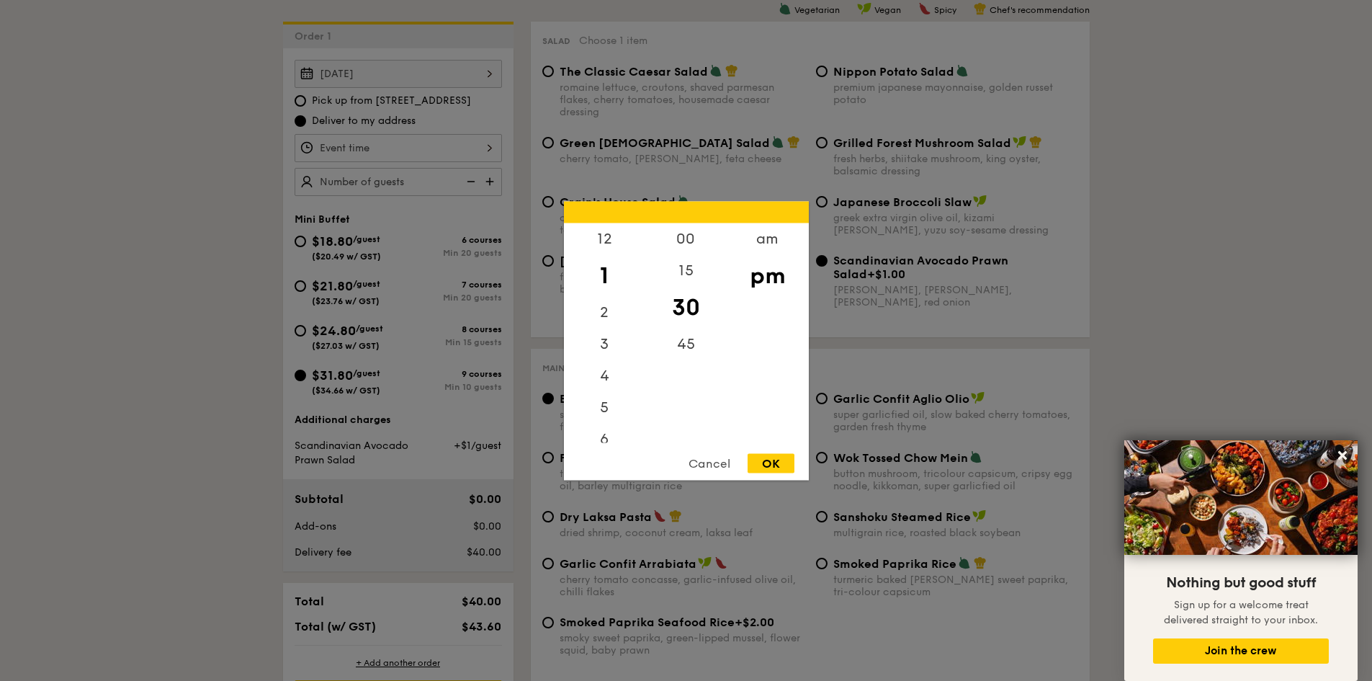
click at [453, 153] on div "12 1 2 3 4 5 6 7 8 9 10 11 00 15 30 45 am pm Cancel OK" at bounding box center [398, 148] width 207 height 28
click at [604, 408] on div "5" at bounding box center [604, 412] width 81 height 42
click at [758, 464] on div "OK" at bounding box center [771, 462] width 47 height 19
type input "5:30PM"
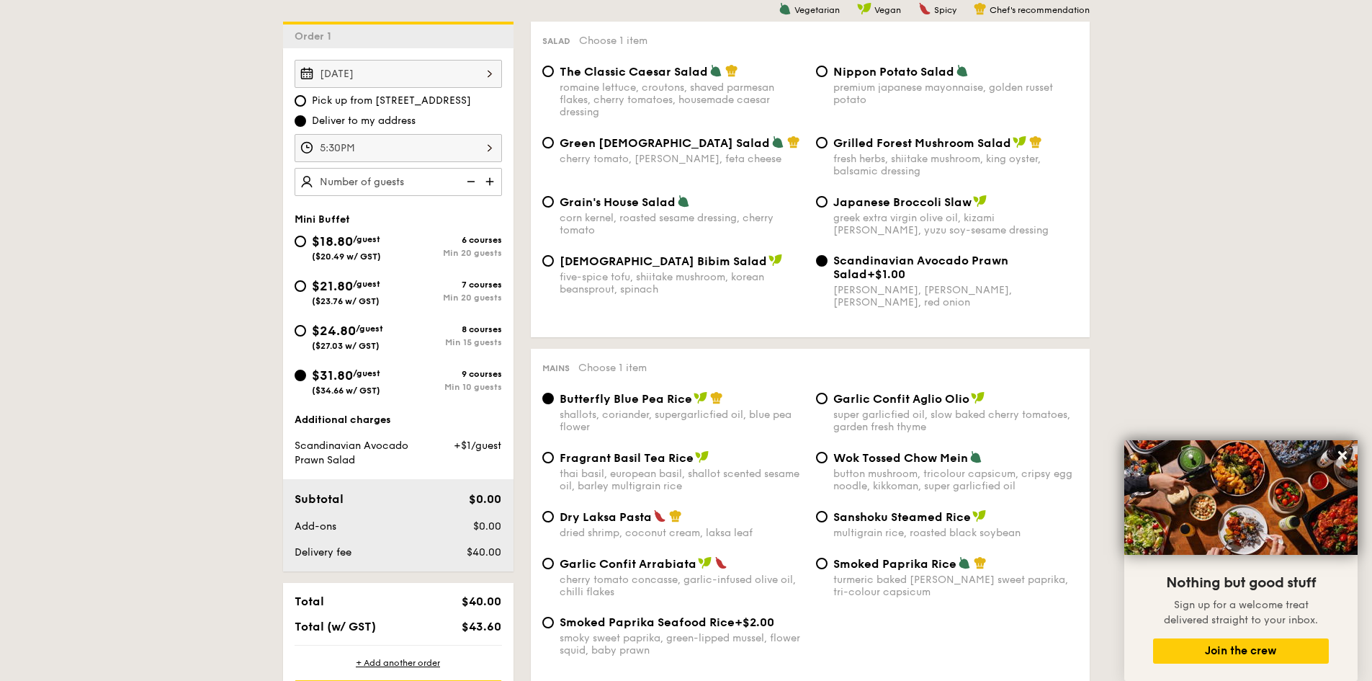
click at [493, 181] on img at bounding box center [491, 181] width 22 height 27
type input "10 guests"
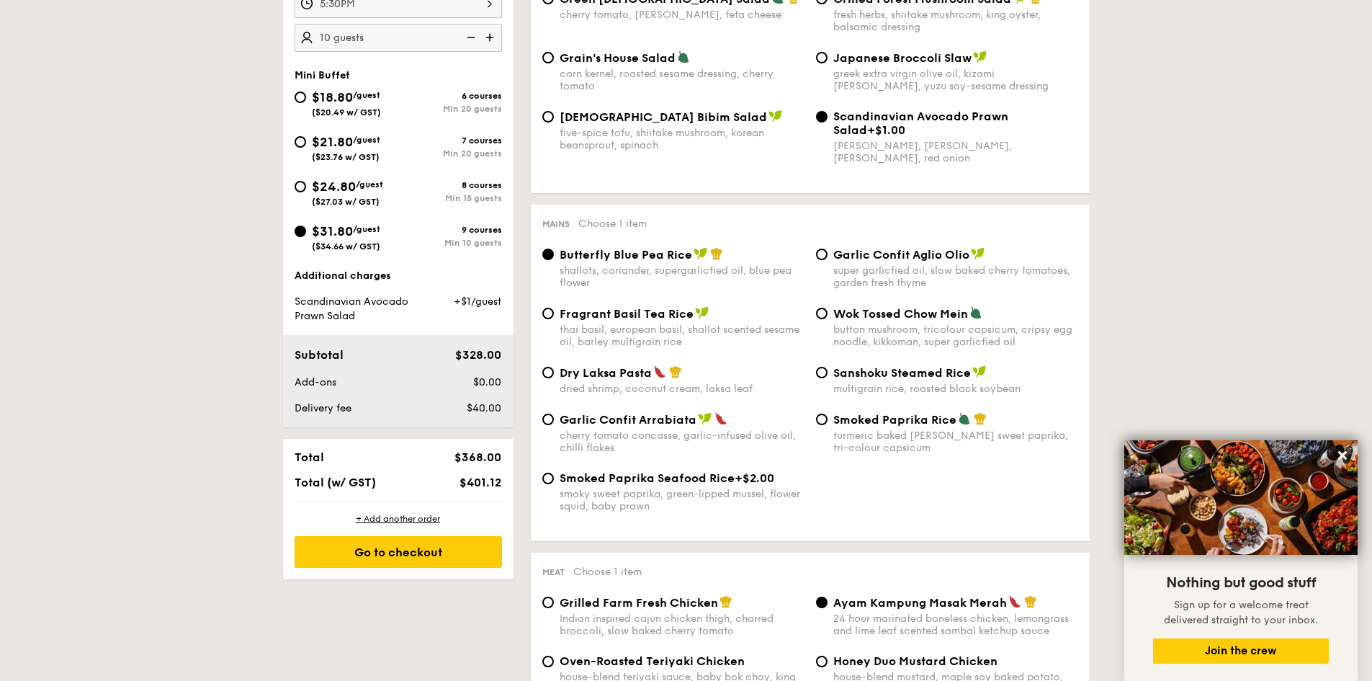
scroll to position [601, 0]
